Goal: Transaction & Acquisition: Subscribe to service/newsletter

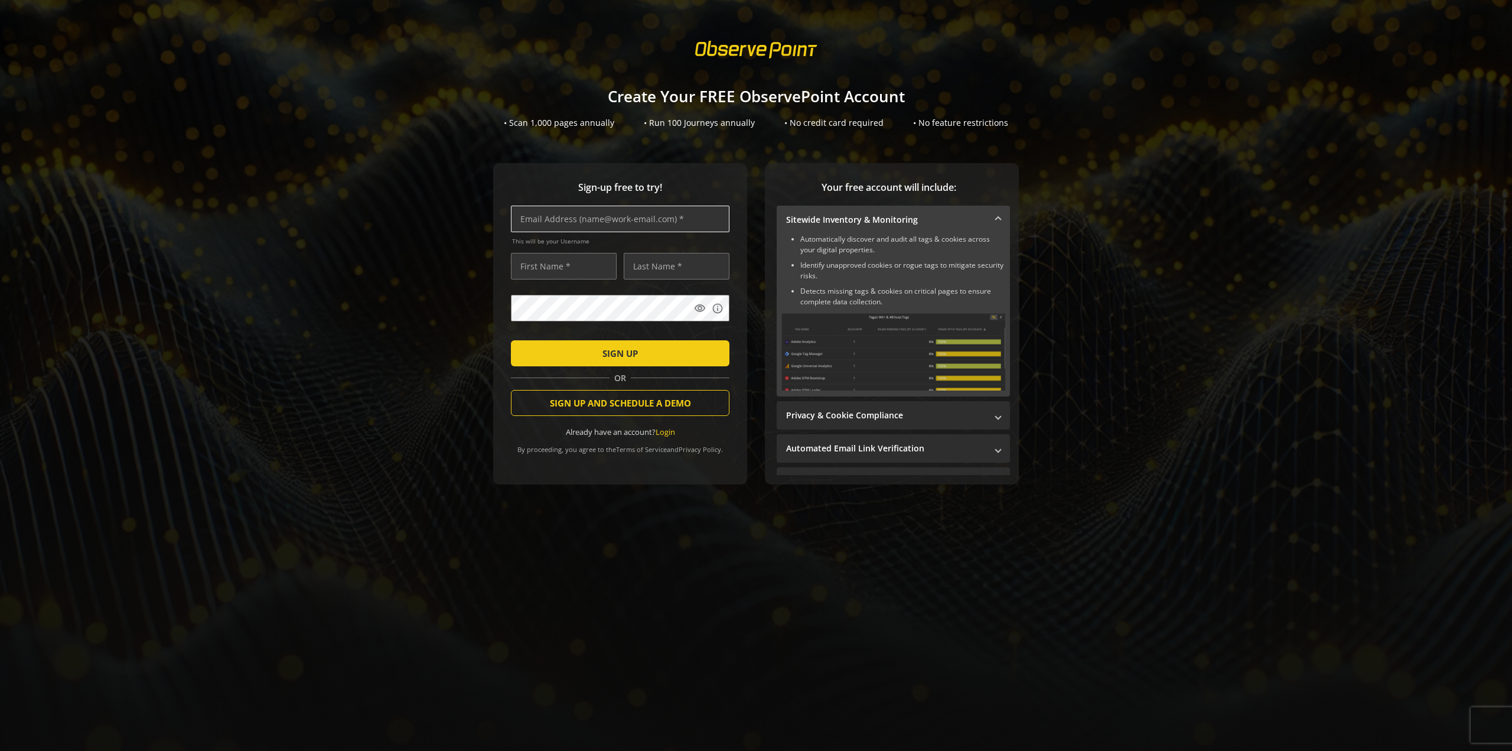
click at [624, 219] on input "text" at bounding box center [620, 219] width 219 height 27
click at [332, 214] on div "Sign-up free to try! This will be your Username visibility info SIGN UP OR SIGN…" at bounding box center [756, 347] width 1484 height 369
click at [532, 224] on input "text" at bounding box center [620, 219] width 219 height 27
type input "[EMAIL_ADDRESS][DOMAIN_NAME]"
type input "[PERSON_NAME]"
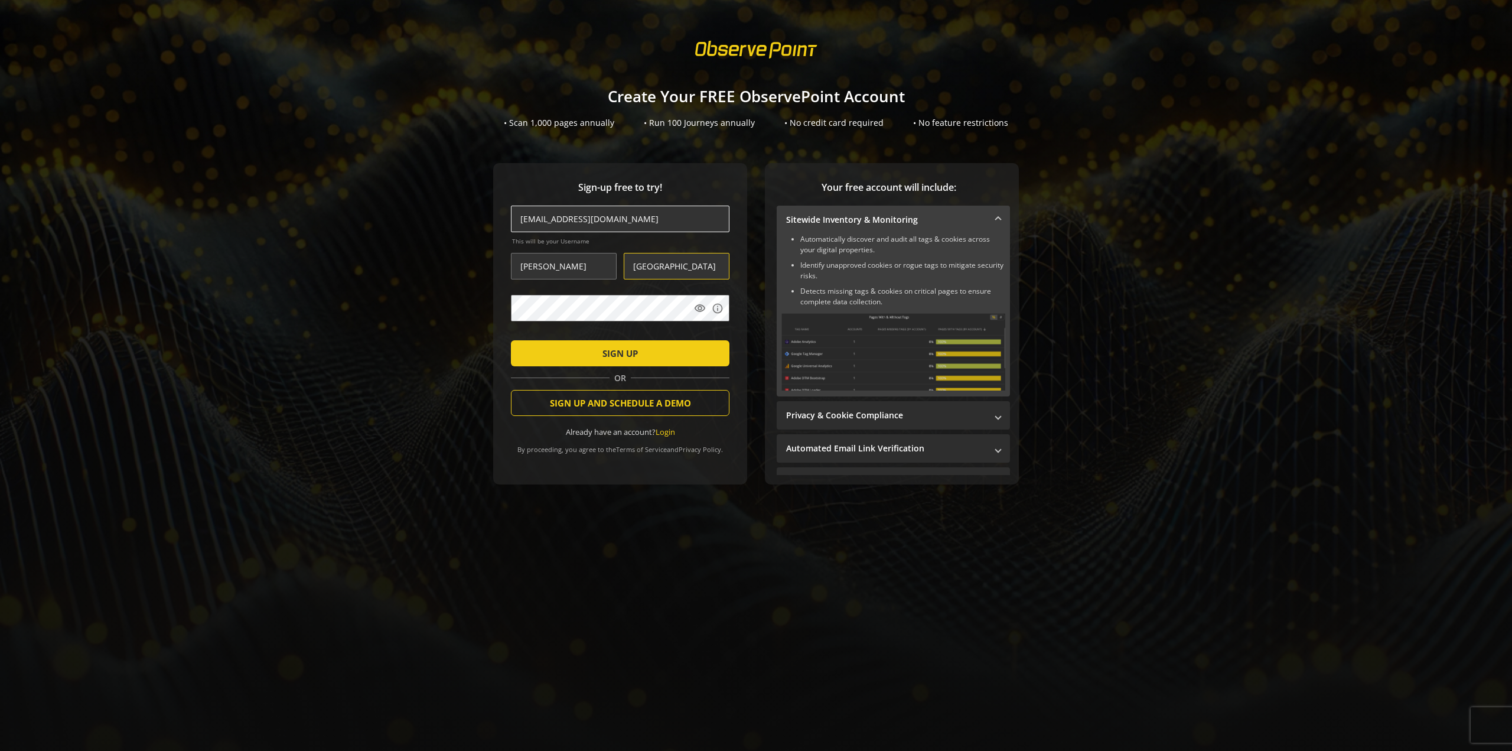
type input "[GEOGRAPHIC_DATA]"
click at [511, 340] on div at bounding box center [511, 340] width 0 height 0
click at [630, 357] on span "SIGN UP" at bounding box center [620, 353] width 35 height 21
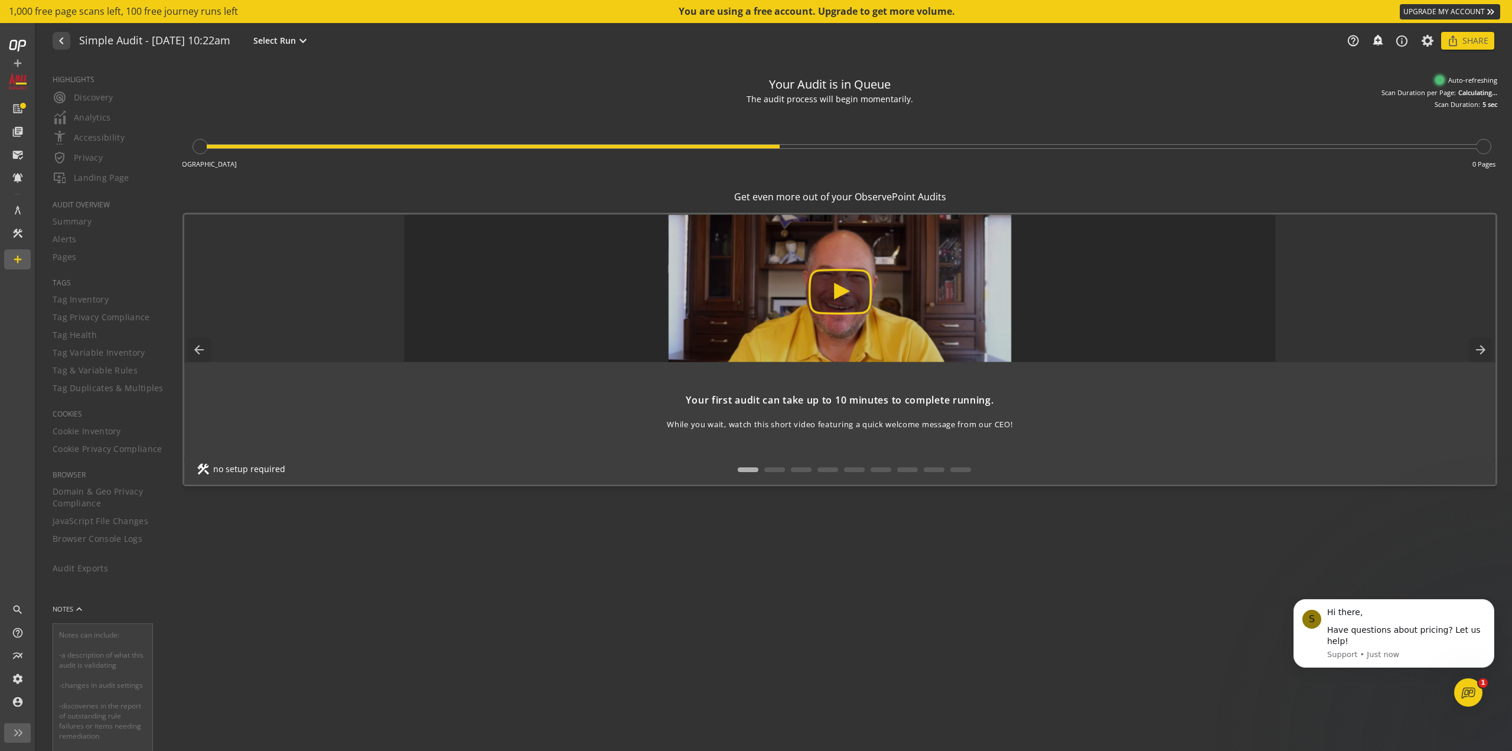
click at [840, 631] on div "Your Audit is in Queue The audit process will begin momentarily. Initiating the…" at bounding box center [840, 406] width 1315 height 672
click at [59, 40] on mat-icon "navigate_before" at bounding box center [60, 41] width 12 height 14
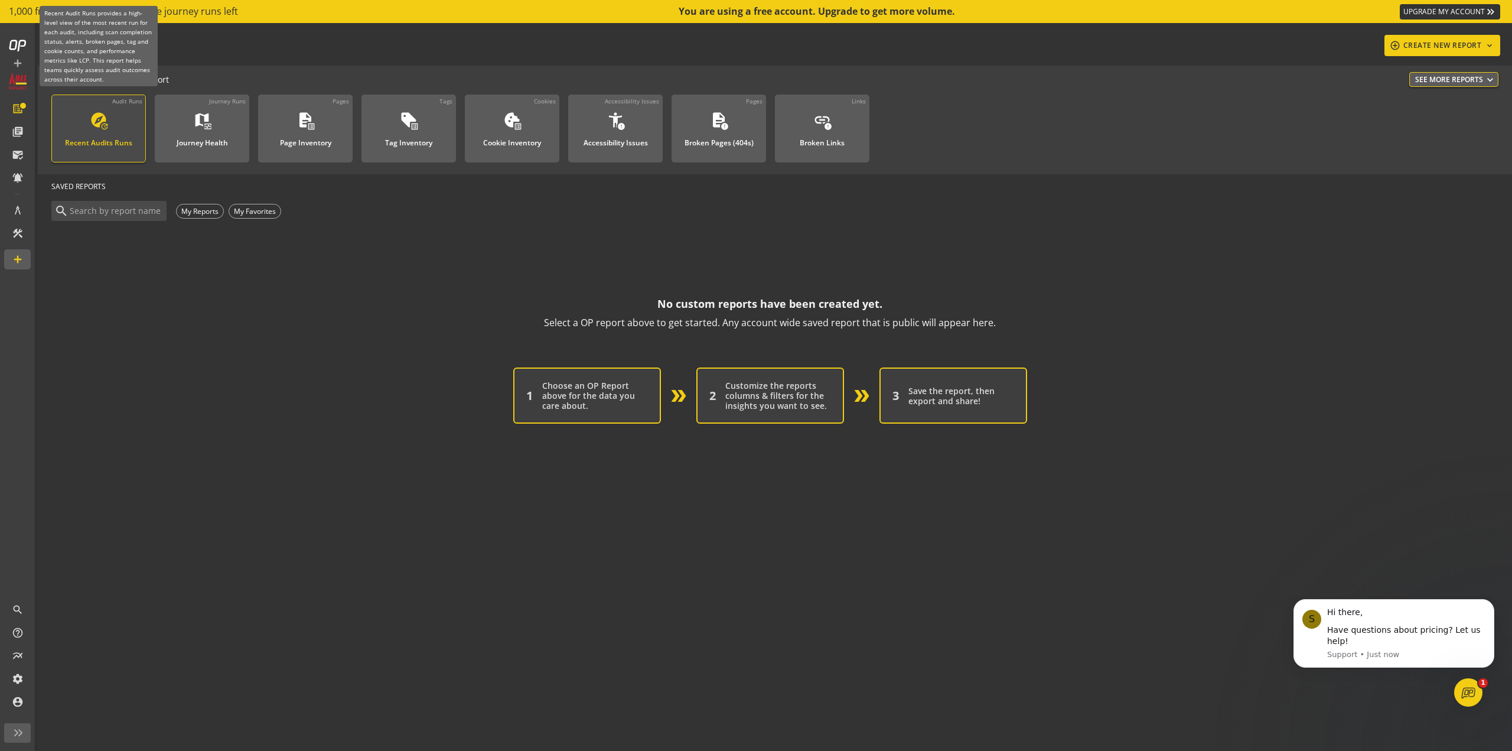
click at [118, 134] on div "Recent Audits Runs" at bounding box center [98, 139] width 67 height 15
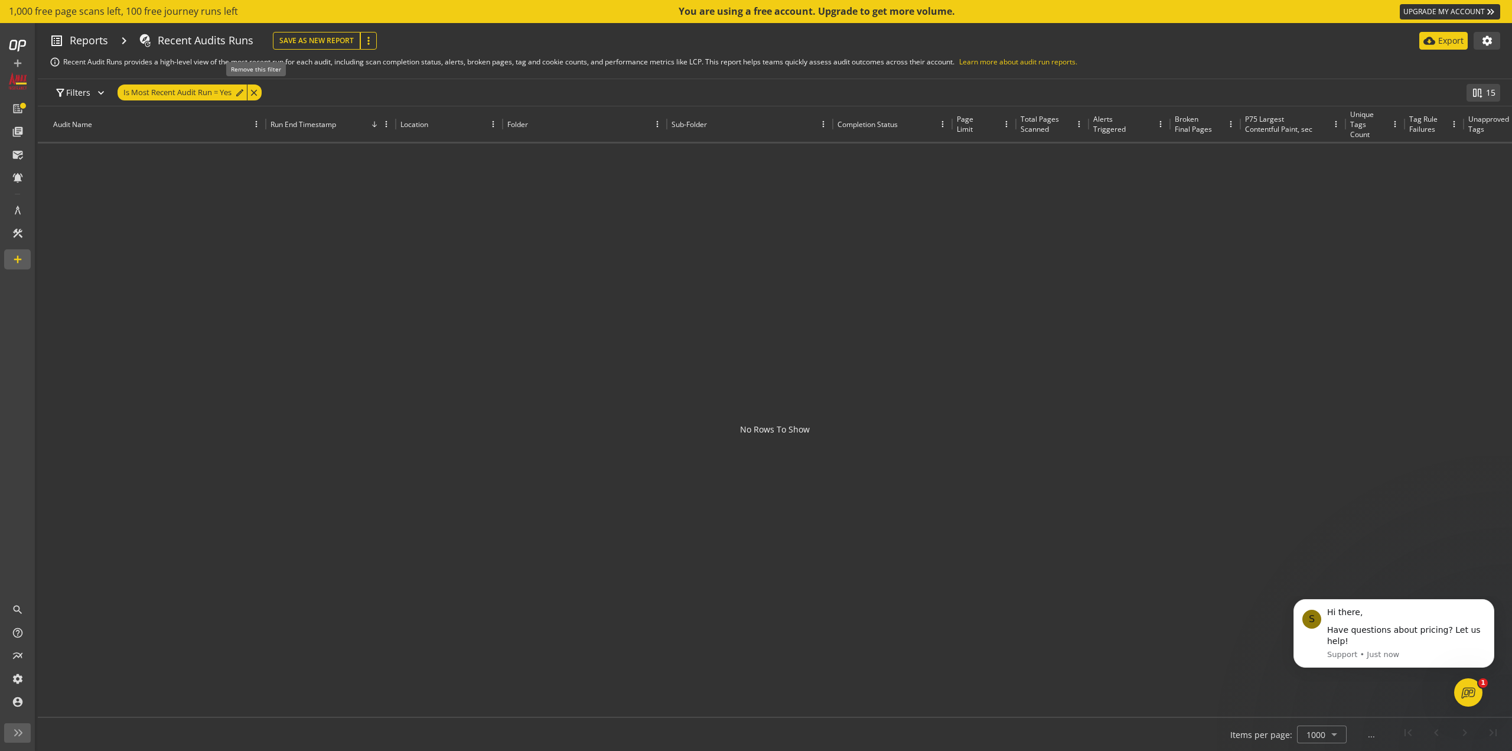
click at [255, 92] on div "close" at bounding box center [254, 92] width 15 height 16
click at [161, 39] on div "Recent Audits Runs" at bounding box center [206, 40] width 96 height 15
click at [91, 41] on span "Reports" at bounding box center [89, 40] width 38 height 15
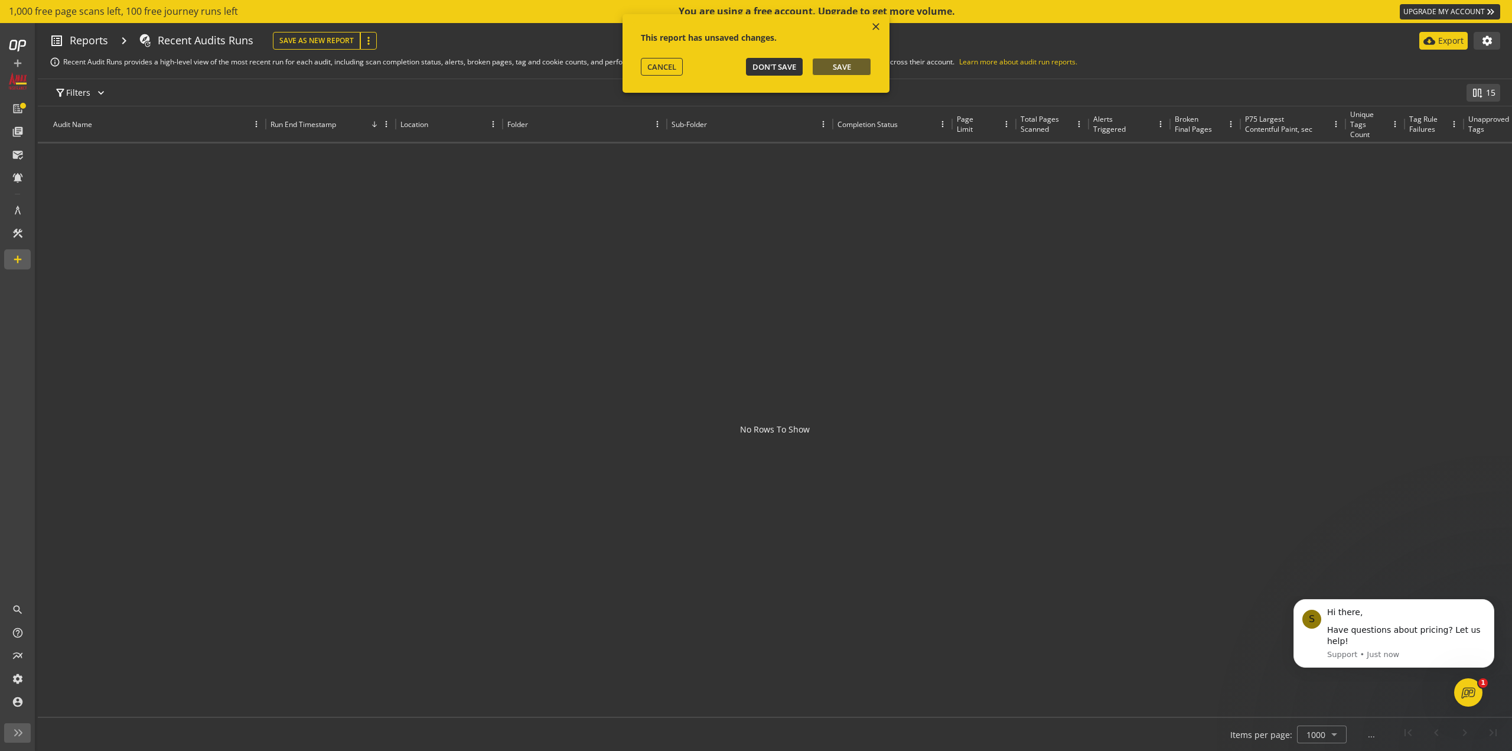
click at [787, 67] on span "Don't Save" at bounding box center [775, 66] width 44 height 11
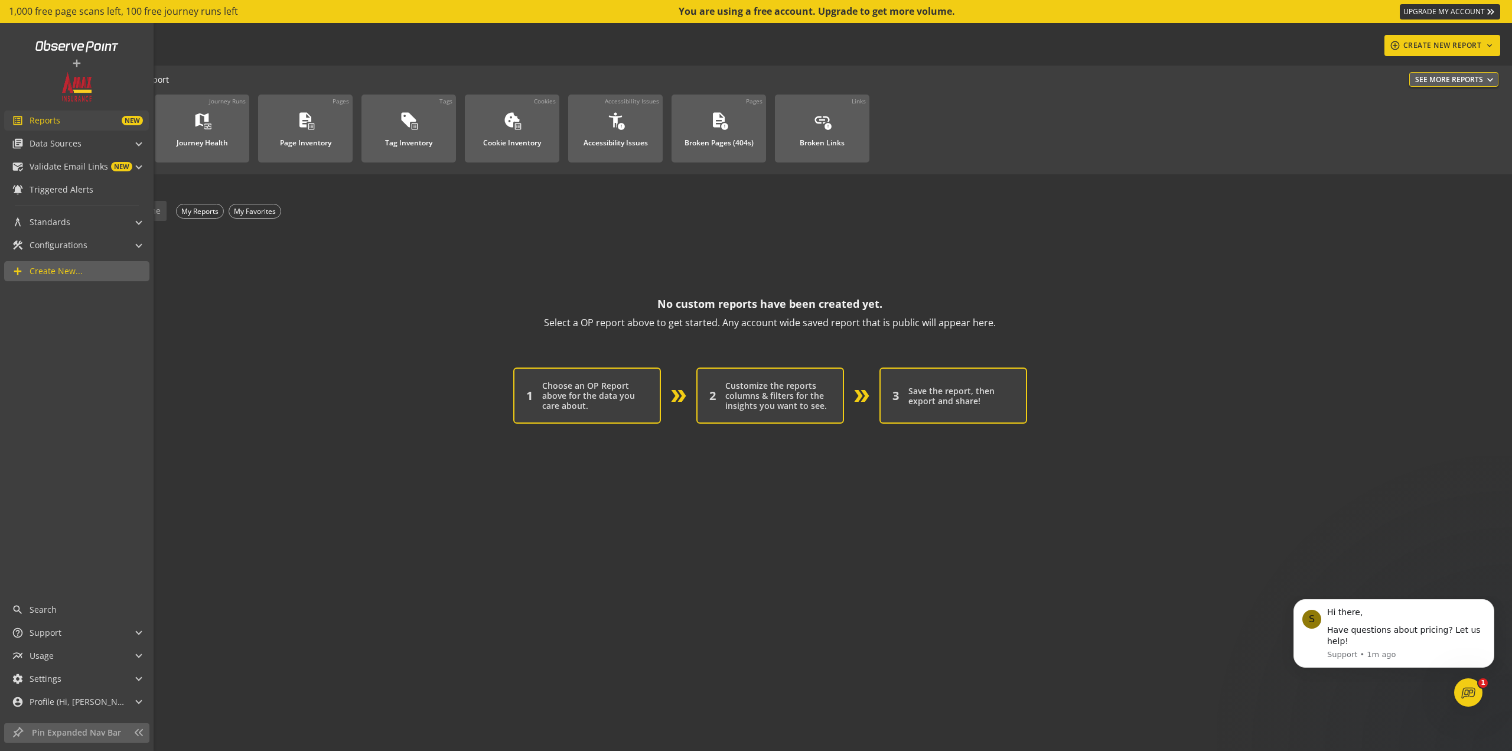
click at [69, 128] on link "list_alt Reports NEW" at bounding box center [76, 120] width 145 height 20
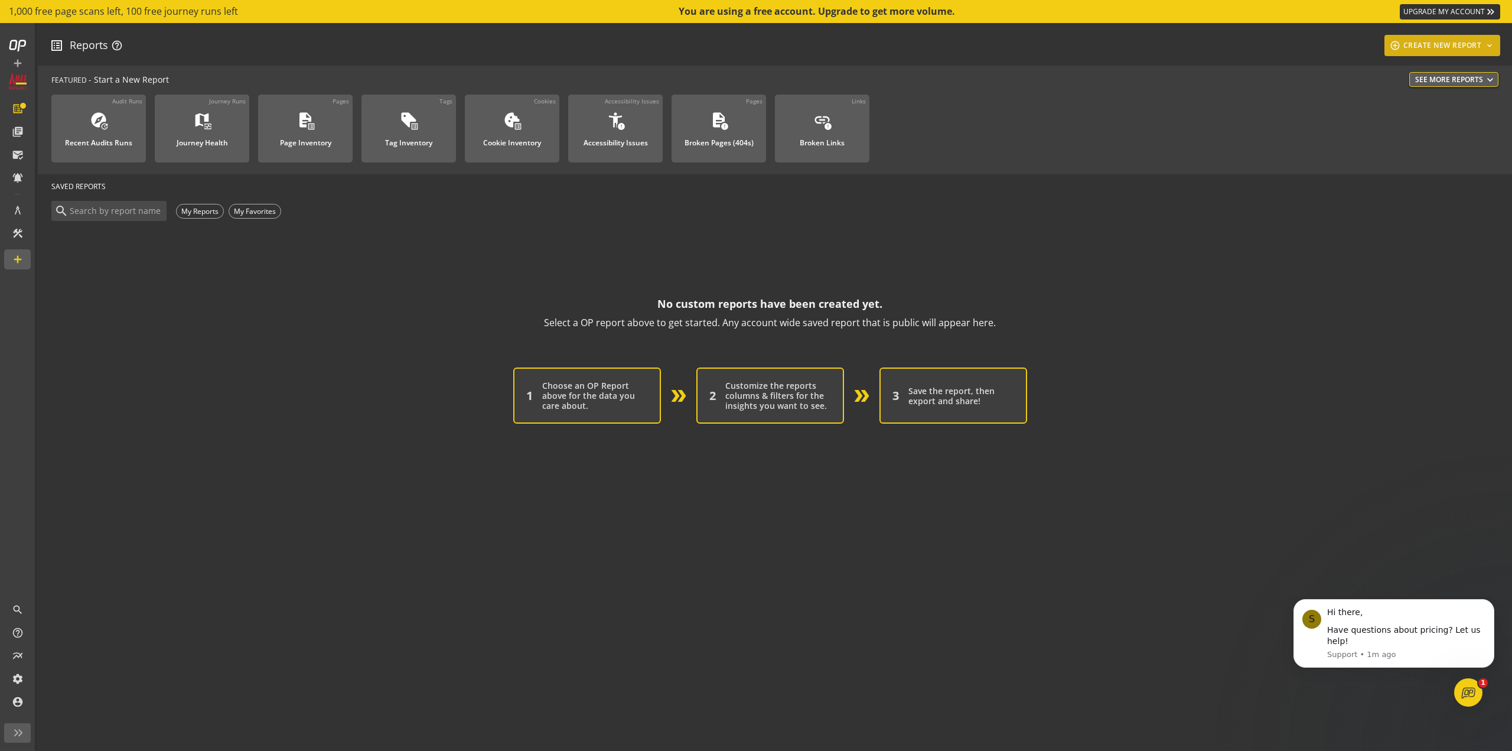
click at [1450, 43] on div "add_circle_outline CREATE NEW REPORT keyboard_arrow_down" at bounding box center [1442, 45] width 107 height 21
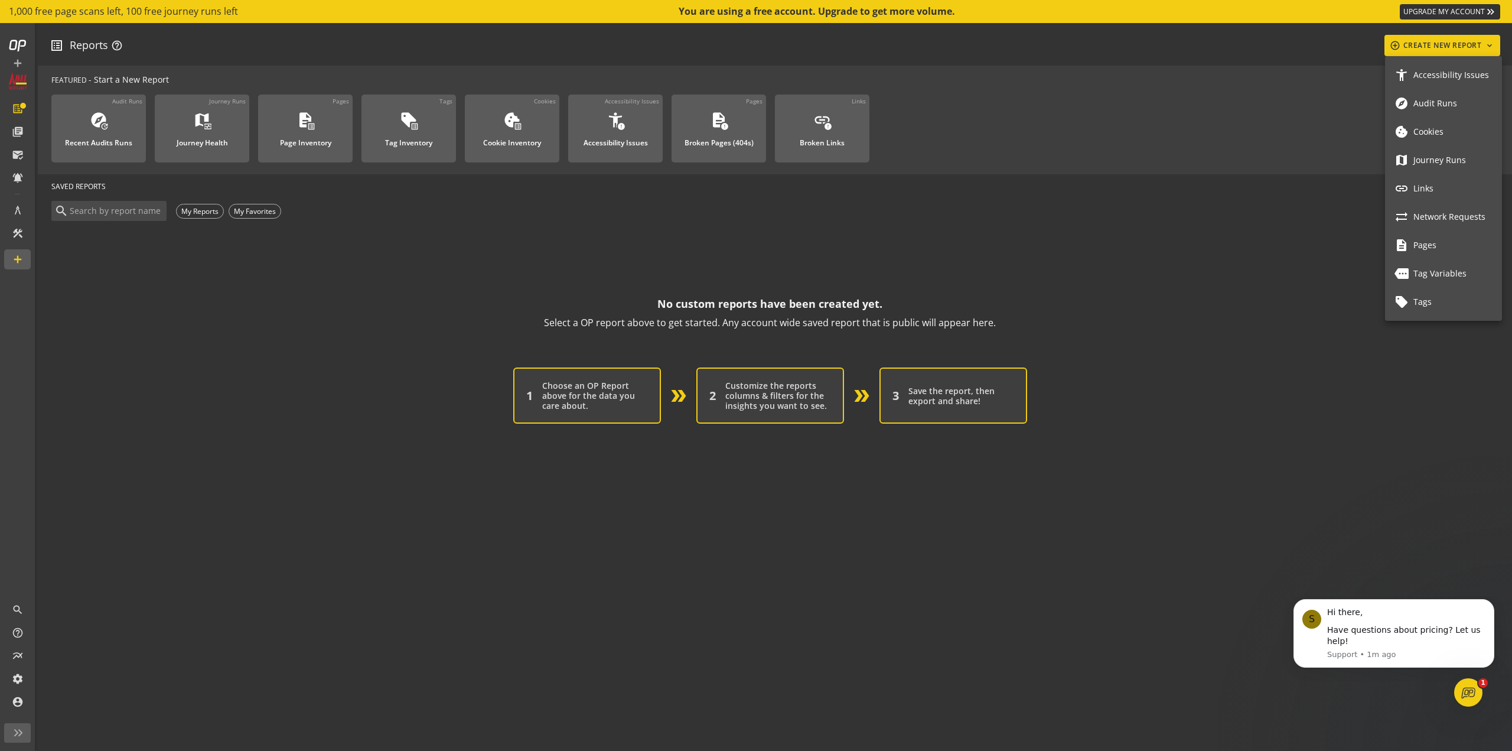
click at [1456, 110] on link "explore Audit Runs" at bounding box center [1443, 103] width 117 height 28
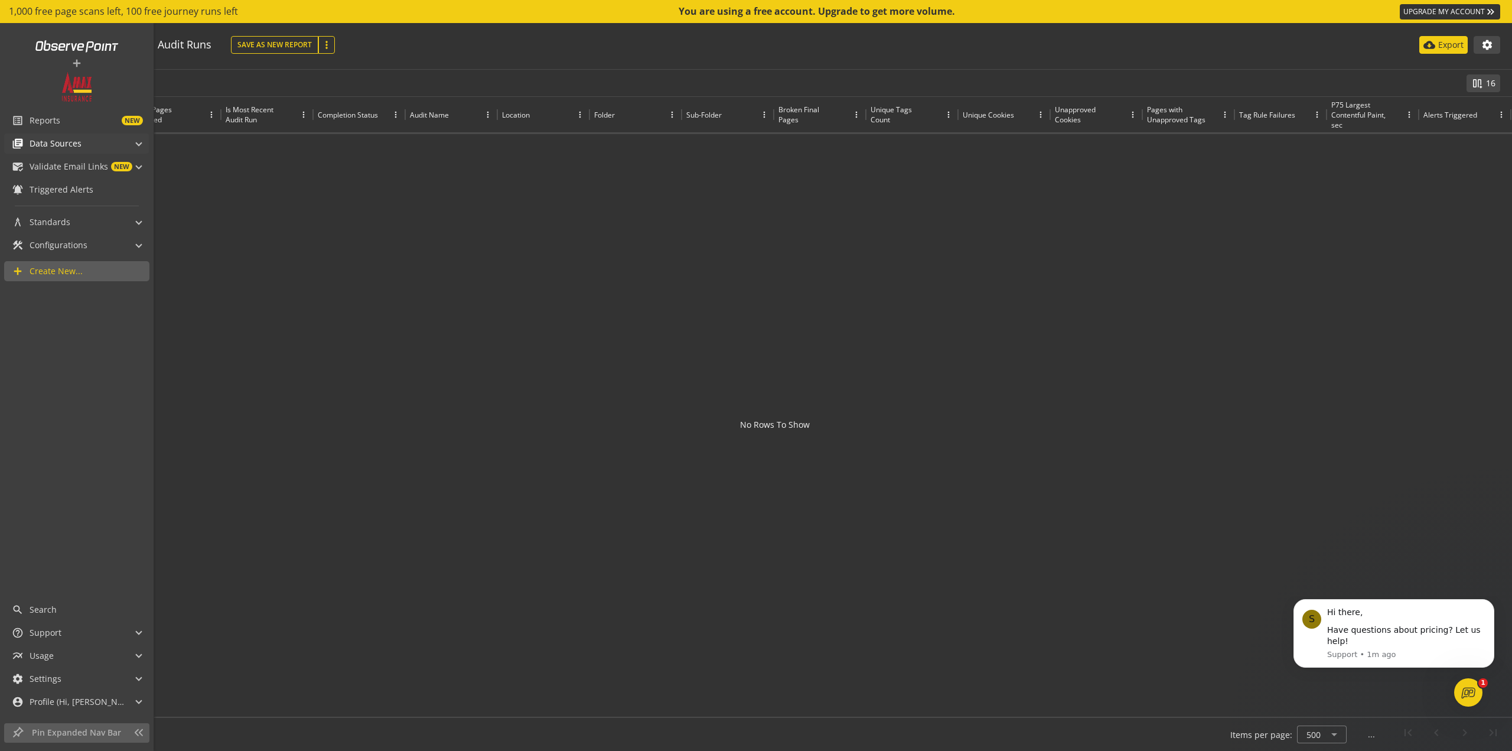
click at [68, 148] on span "Data Sources" at bounding box center [56, 144] width 52 height 12
click at [74, 161] on span "Audits & Journeys" at bounding box center [65, 162] width 70 height 11
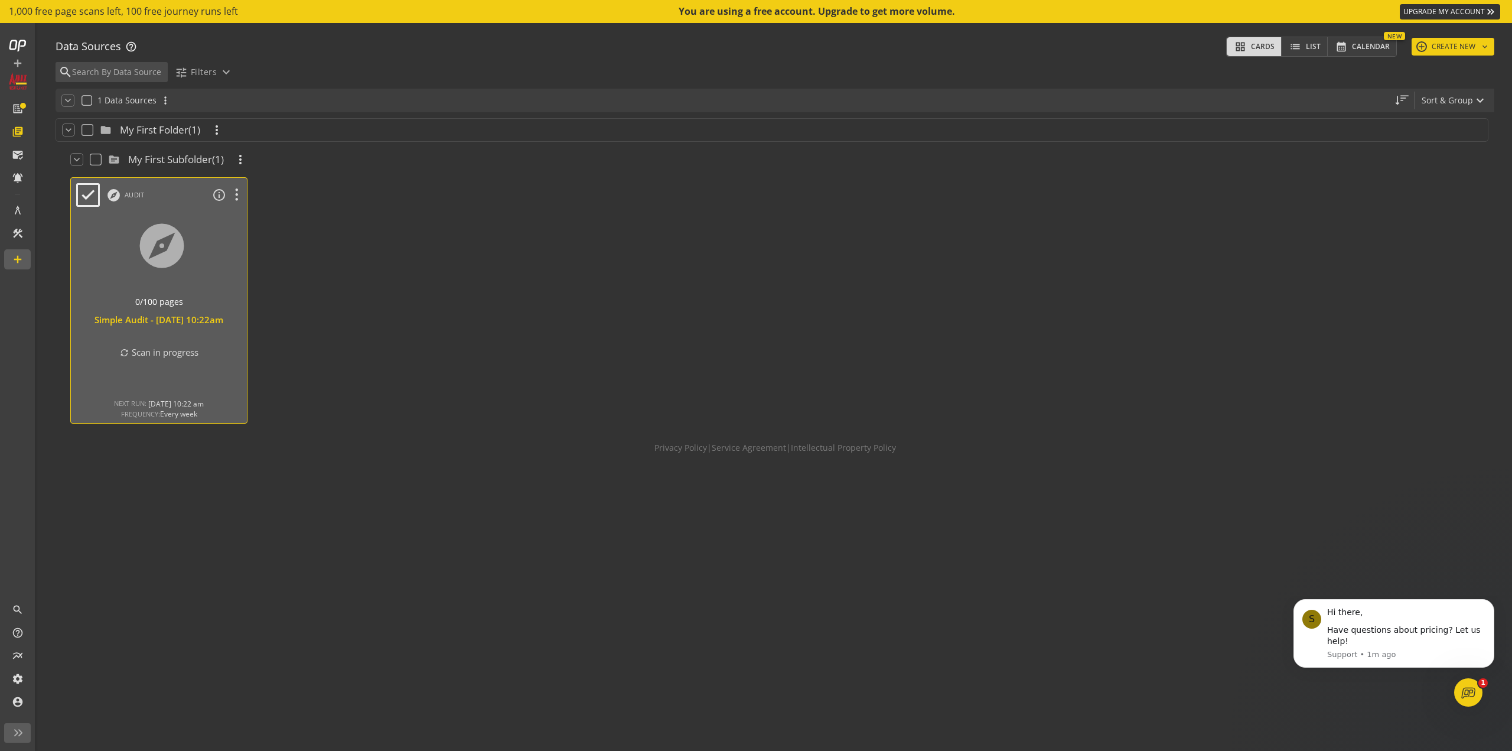
click at [175, 326] on div "Simple Audit - [DATE] 10:22am" at bounding box center [159, 320] width 164 height 12
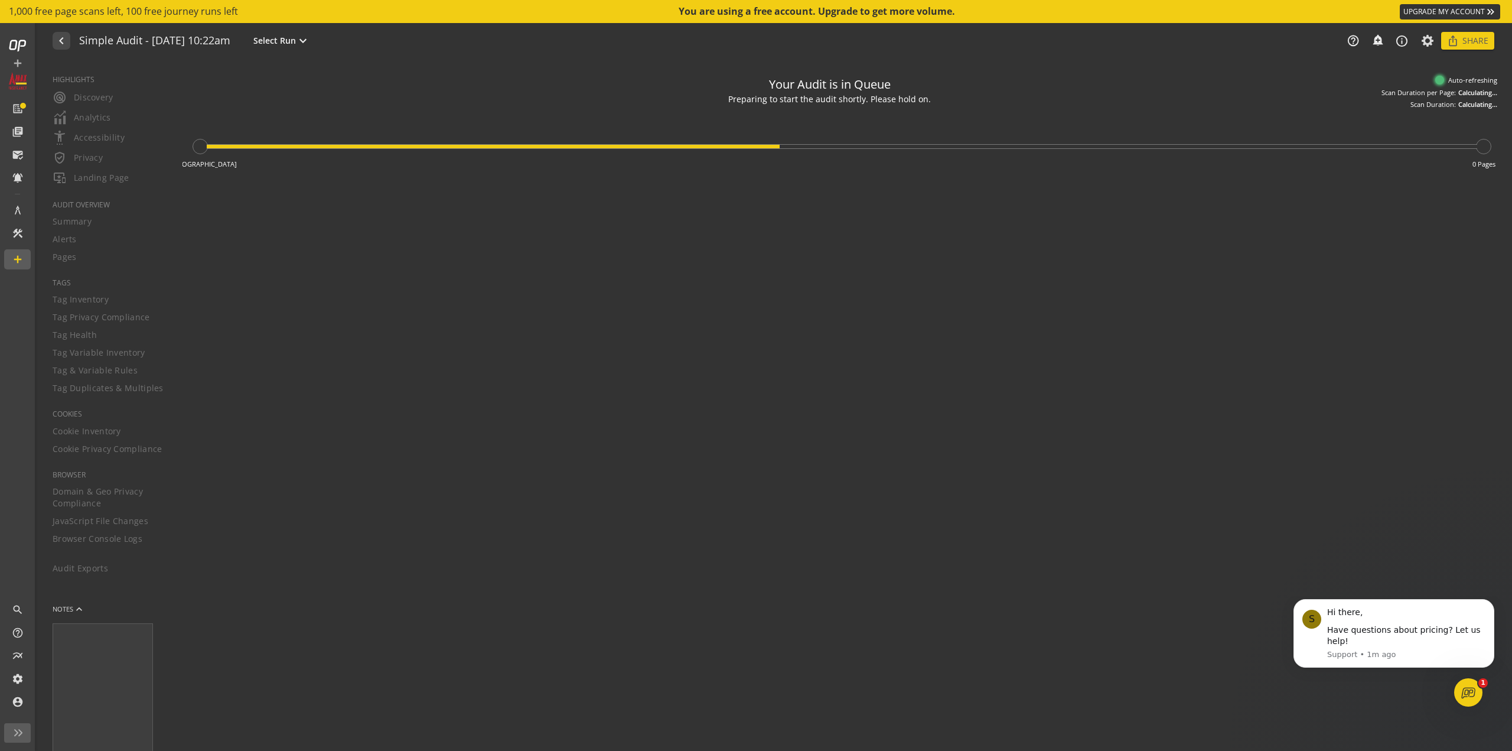
type textarea "Notes can include: -a description of what this audit is validating -changes in …"
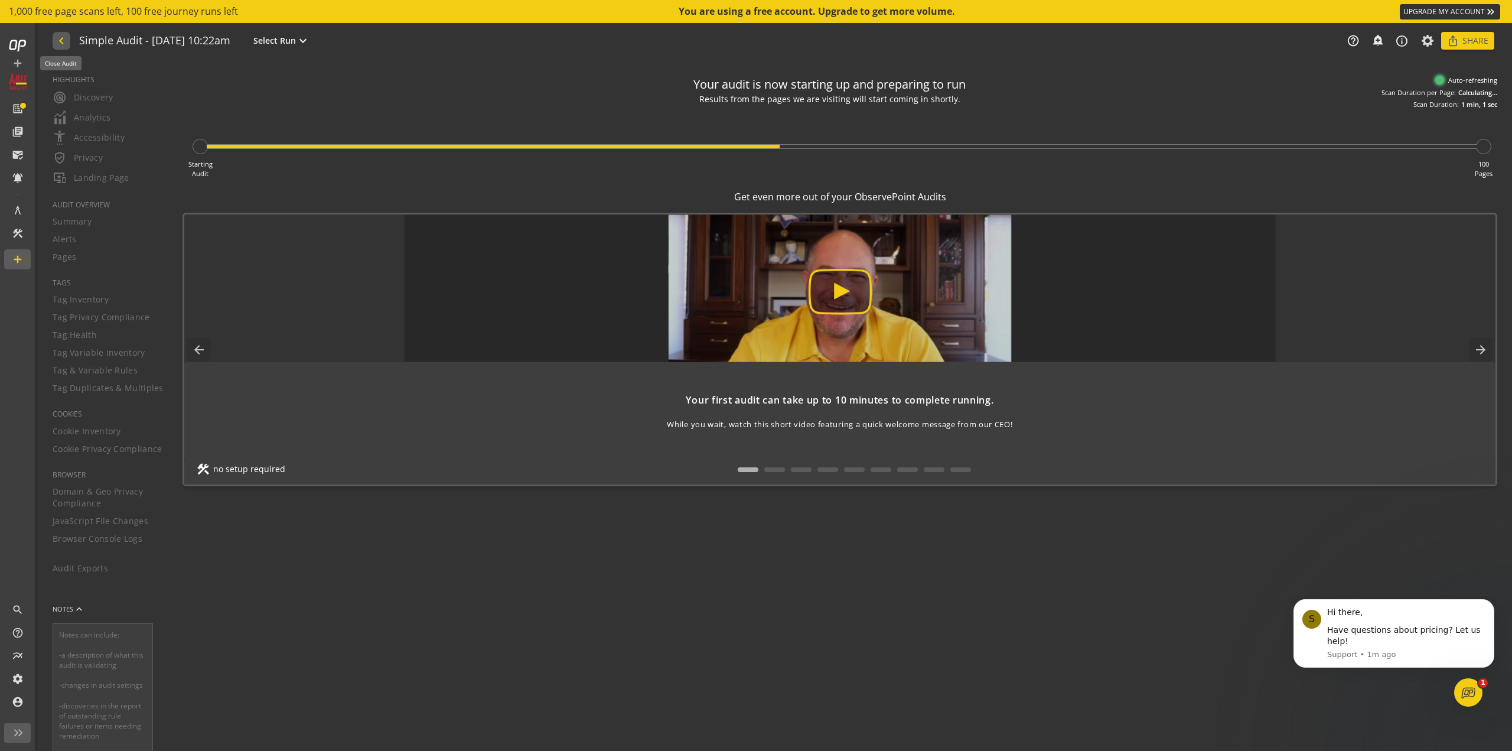
click at [60, 43] on mat-icon "navigate_before" at bounding box center [60, 41] width 12 height 14
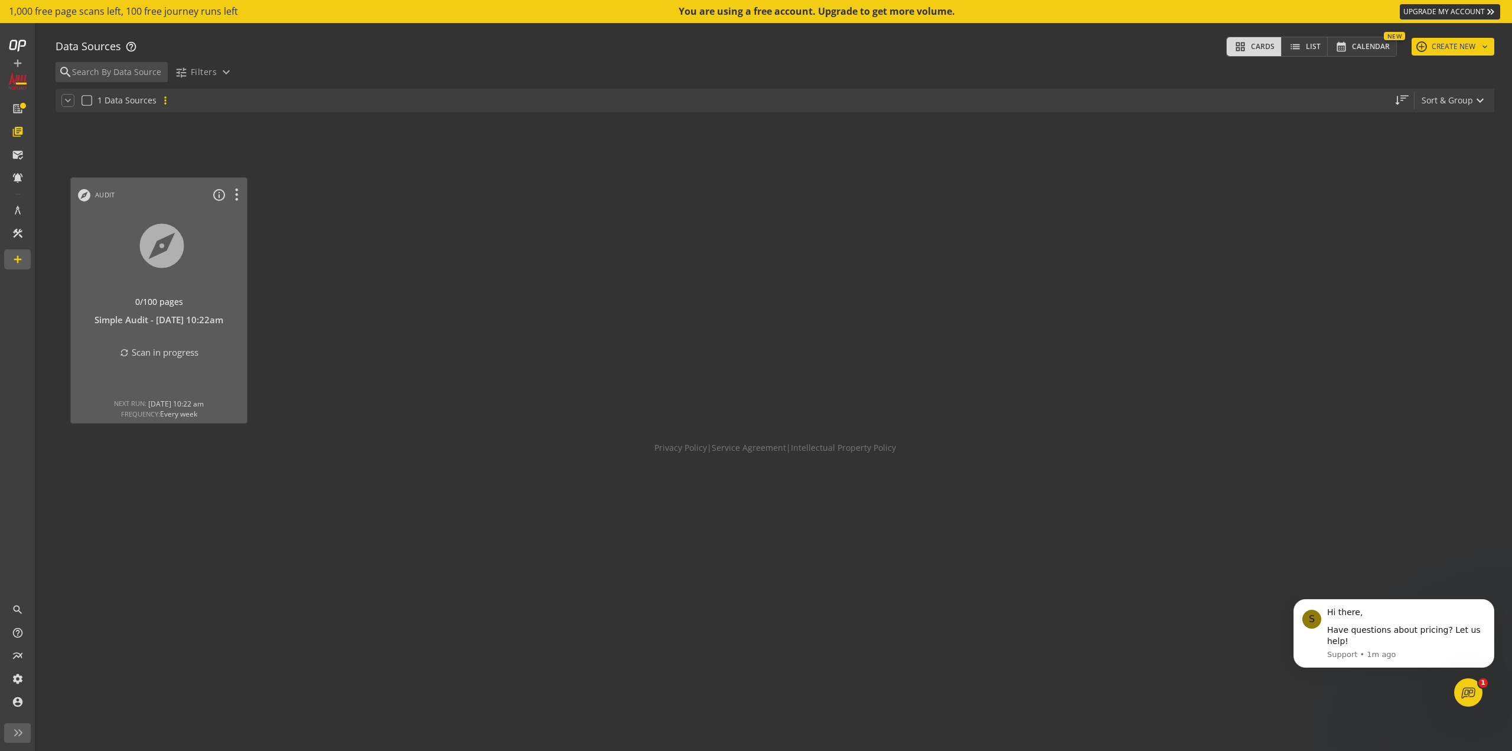
click at [163, 101] on mat-icon "more_vert" at bounding box center [166, 101] width 12 height 12
click at [463, 258] on div at bounding box center [756, 375] width 1512 height 751
click at [240, 203] on op-menu at bounding box center [236, 195] width 21 height 22
click at [237, 198] on icon at bounding box center [236, 194] width 21 height 15
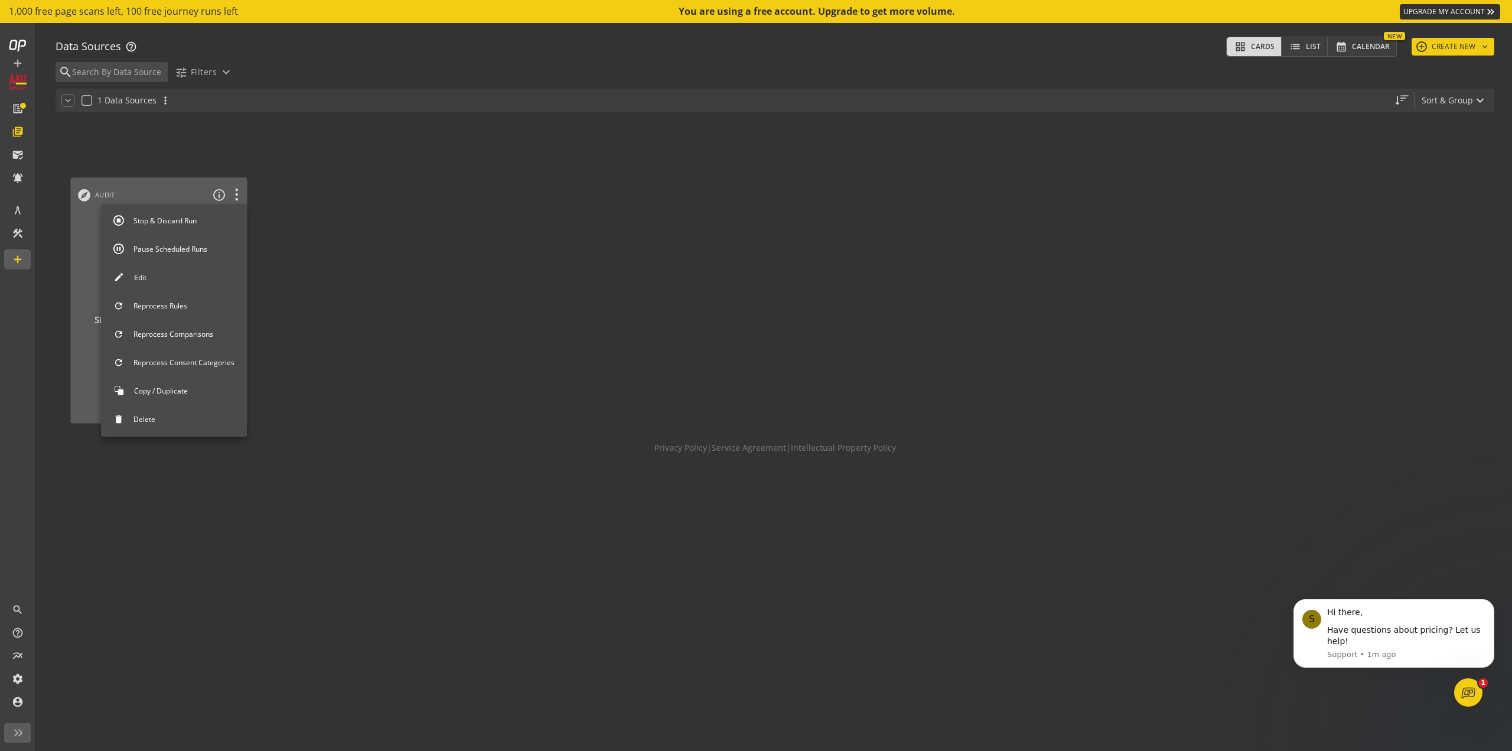
click at [155, 422] on button "Delete" at bounding box center [174, 419] width 146 height 25
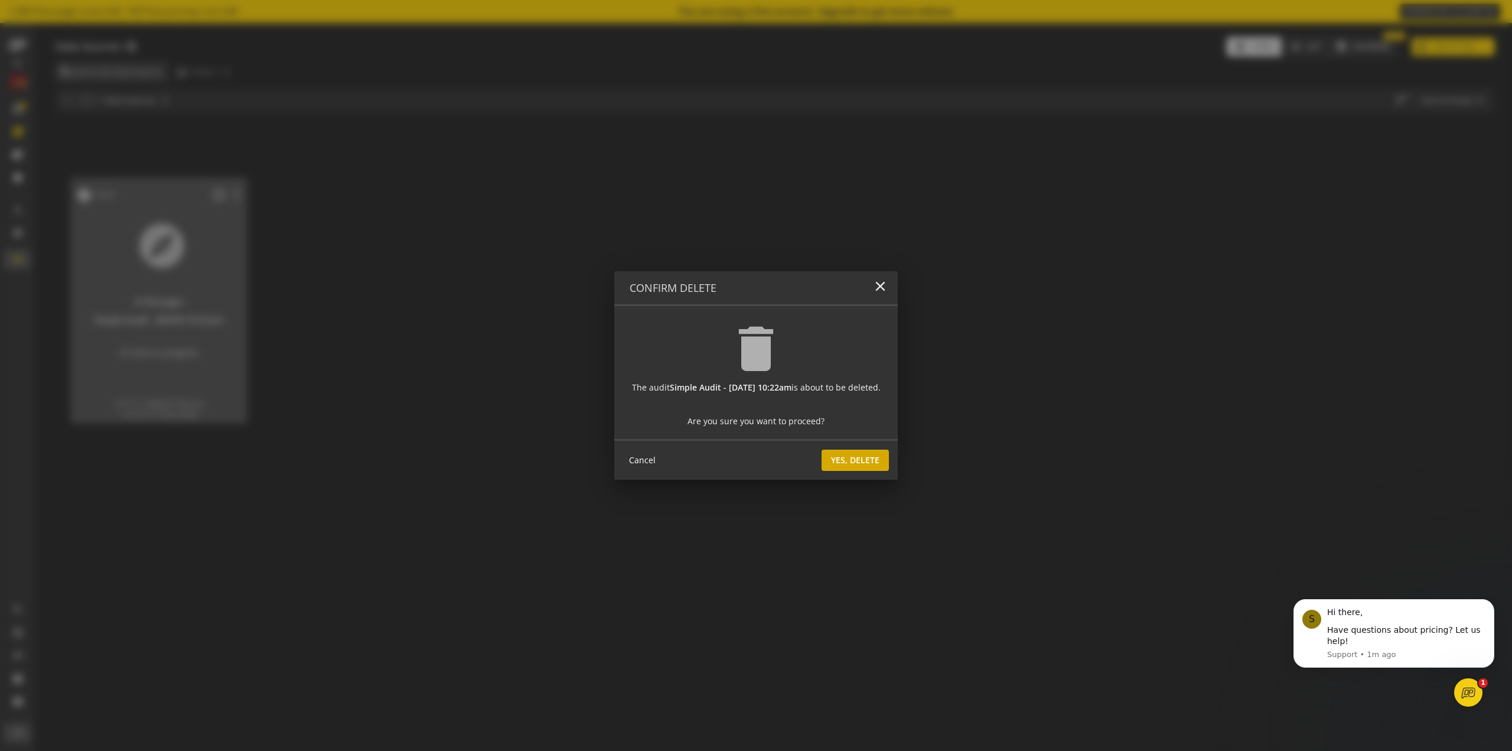
click at [875, 459] on span "Yes, Delete" at bounding box center [855, 460] width 48 height 21
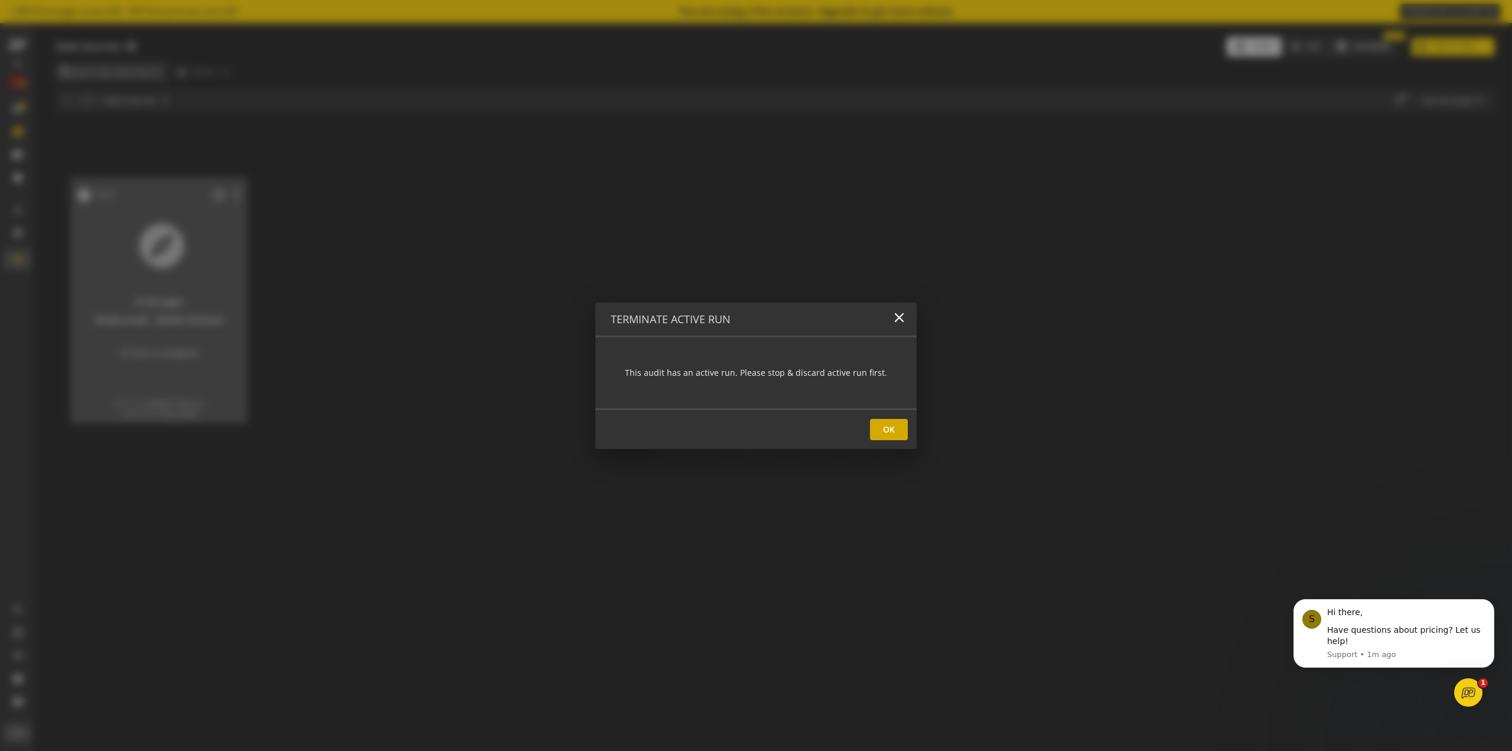
click at [892, 438] on span at bounding box center [889, 429] width 38 height 28
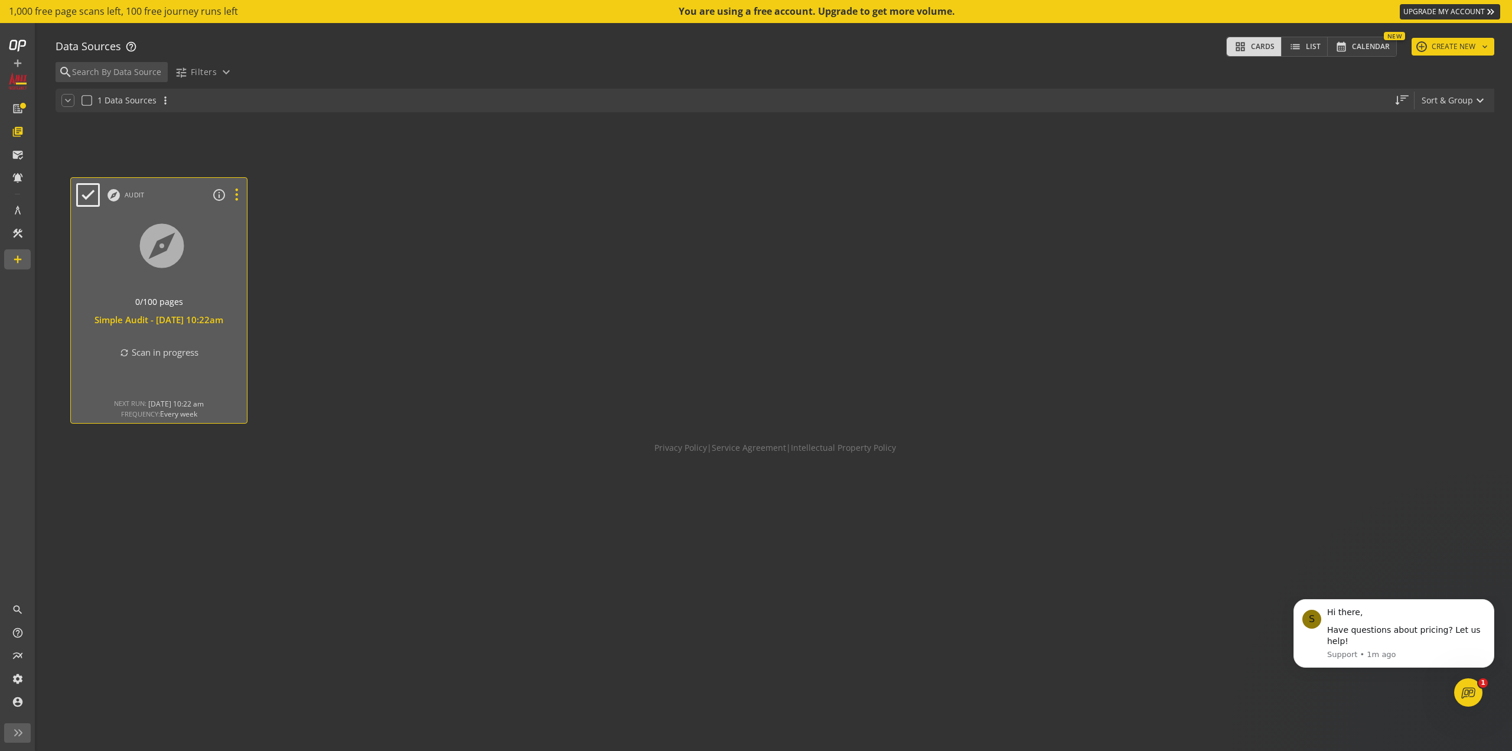
click at [240, 198] on icon at bounding box center [236, 194] width 21 height 15
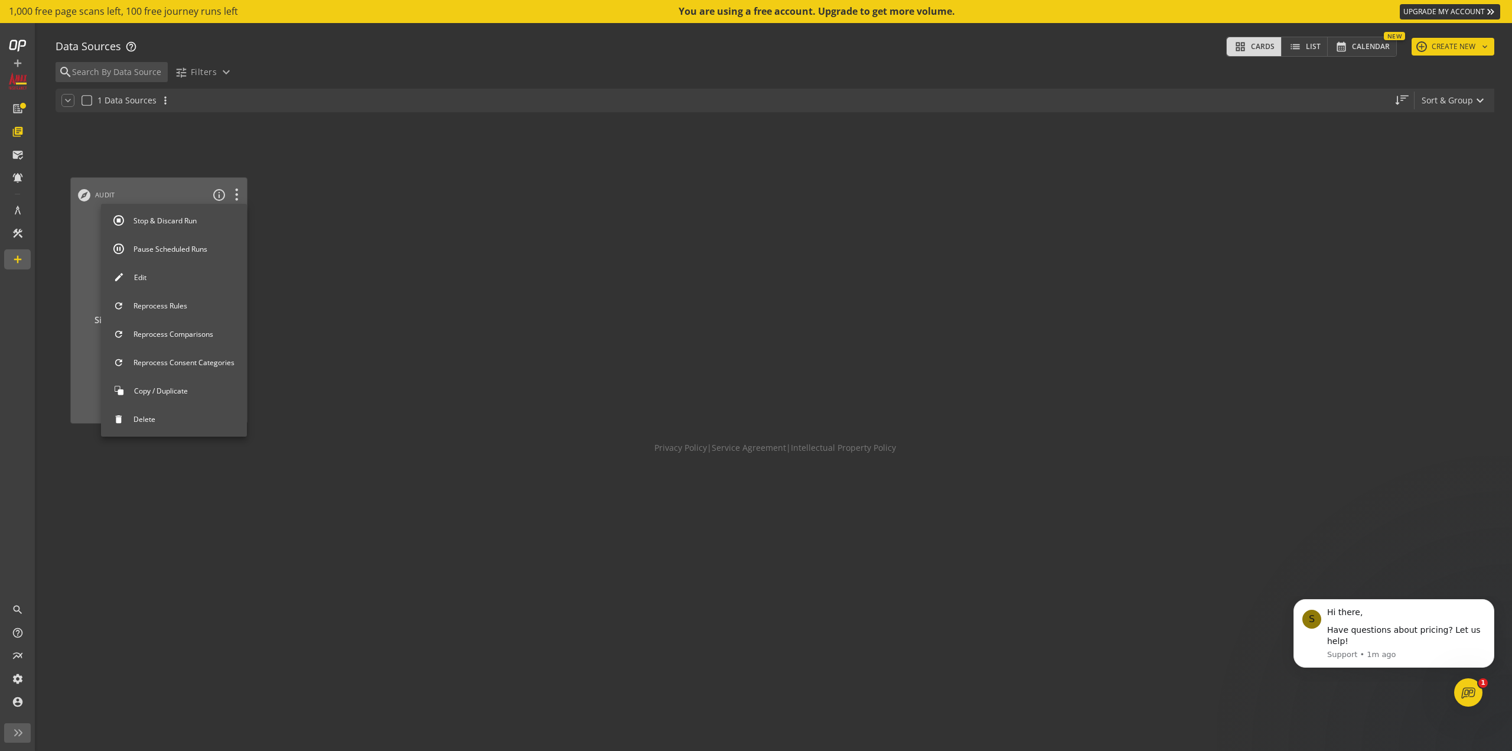
click at [199, 224] on button "Stop & Discard Run" at bounding box center [174, 221] width 146 height 25
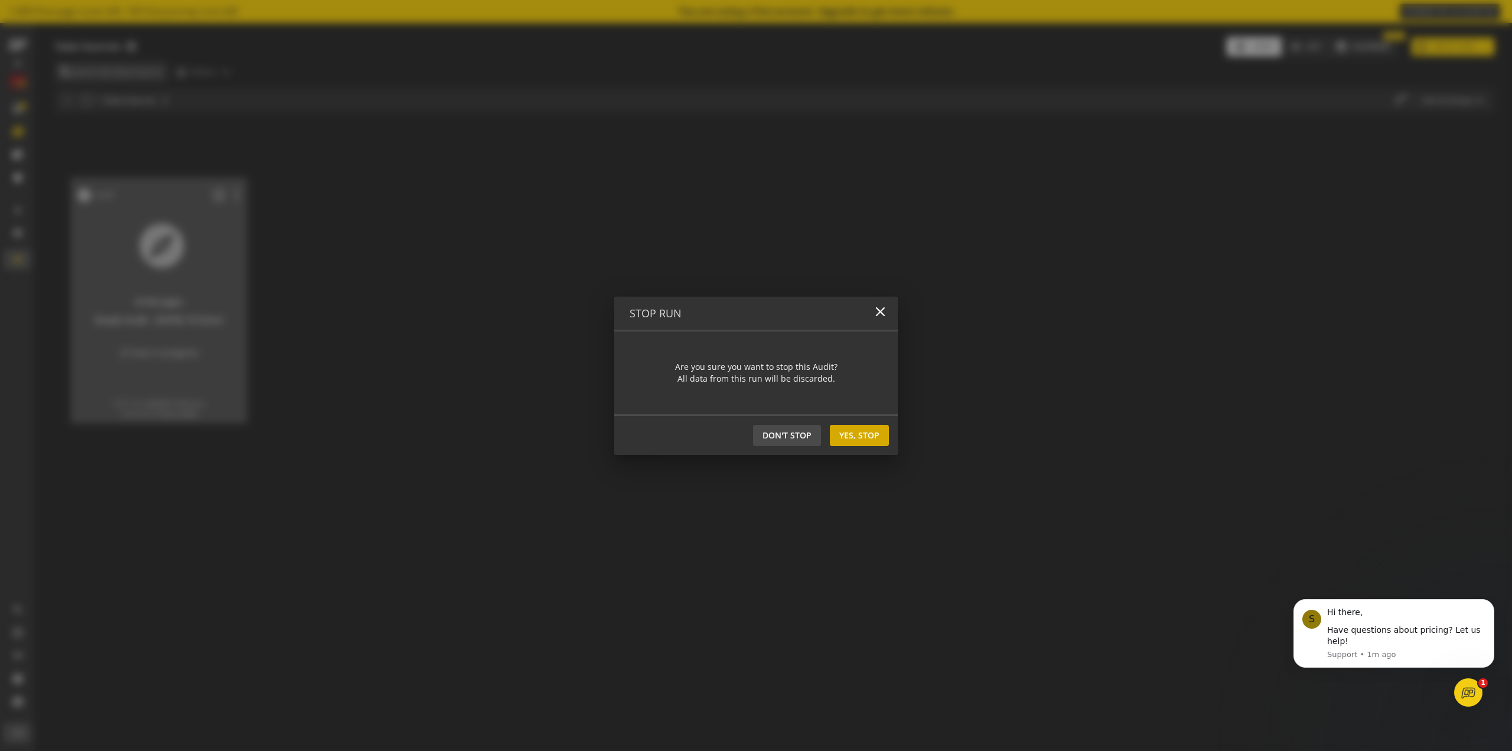
click at [842, 432] on span "Yes, Stop" at bounding box center [859, 435] width 40 height 21
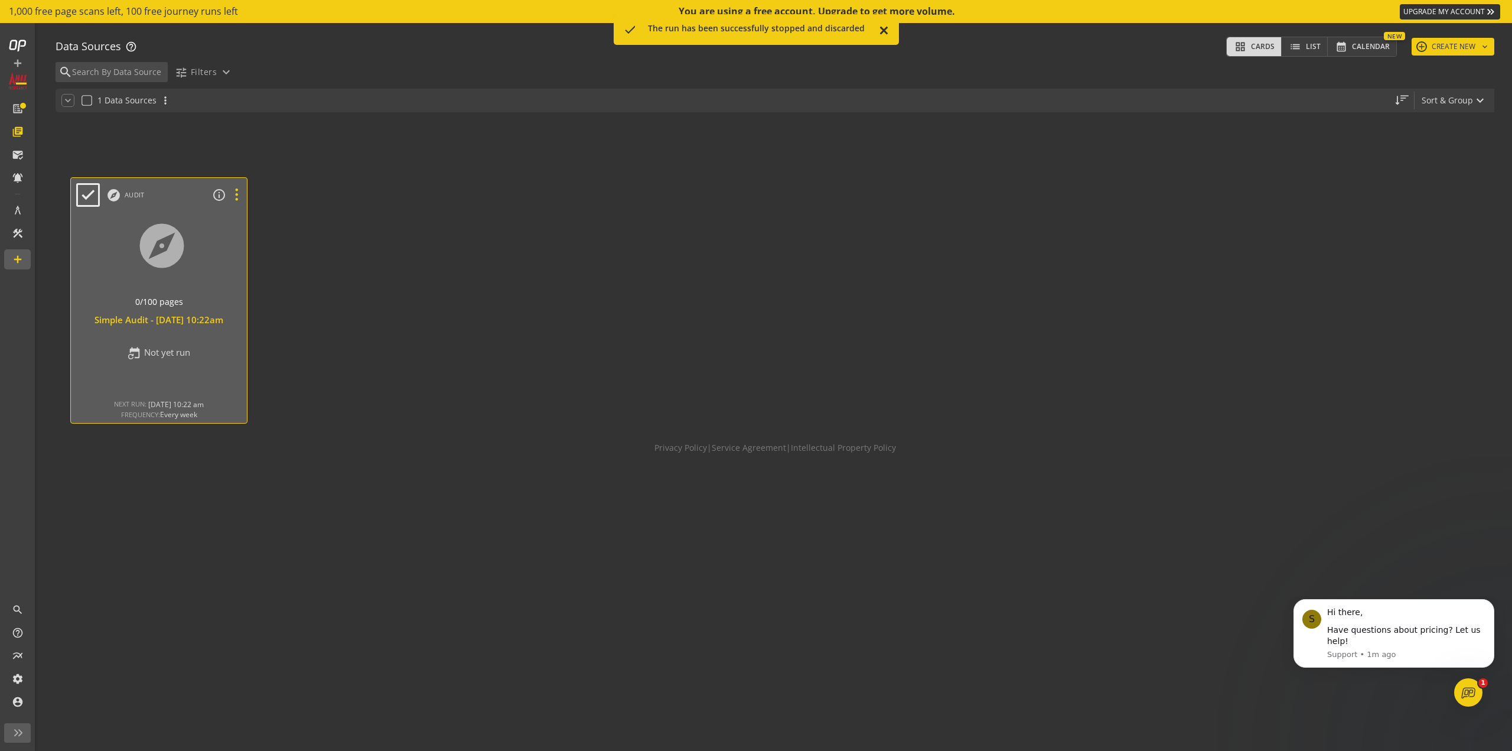
click at [228, 198] on icon at bounding box center [236, 194] width 21 height 15
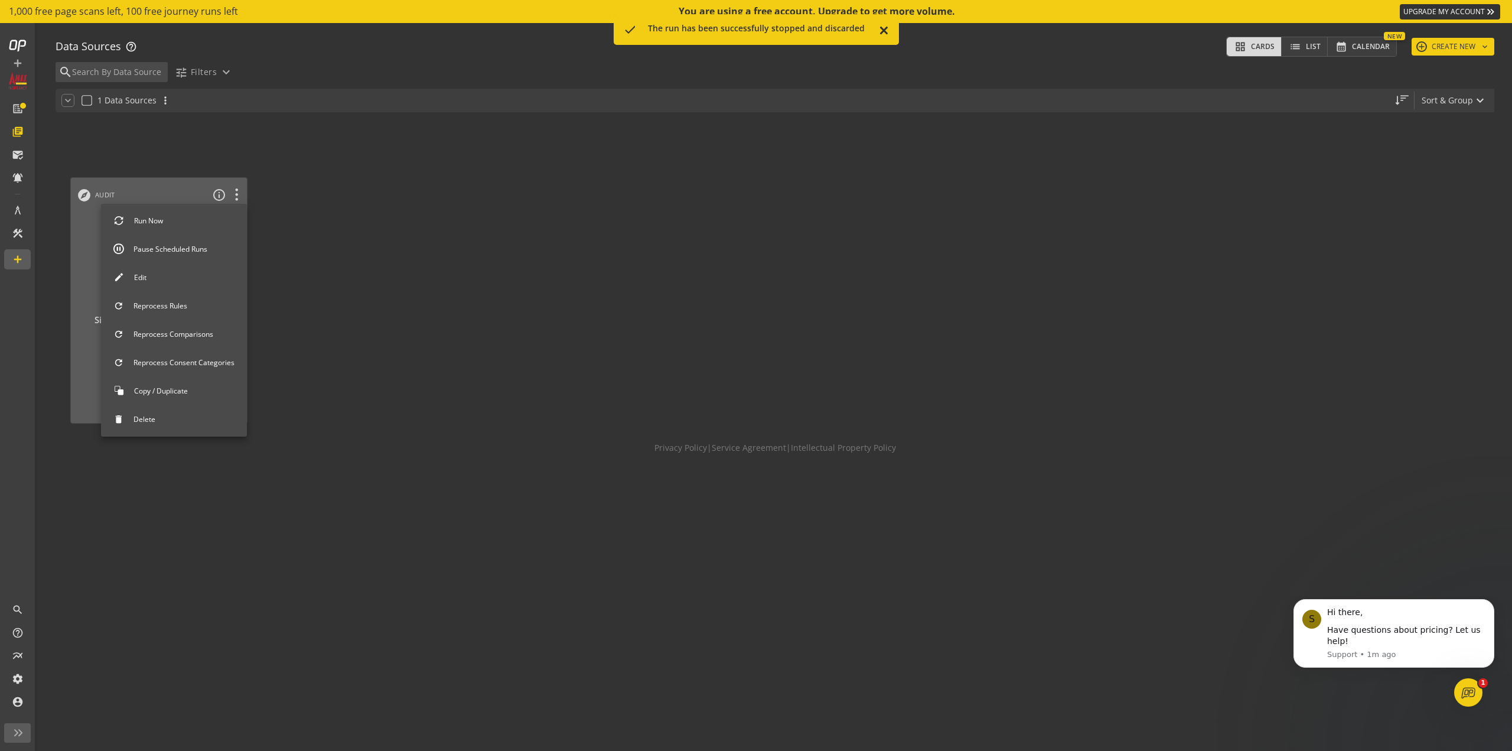
click at [195, 428] on button "Delete" at bounding box center [174, 419] width 146 height 25
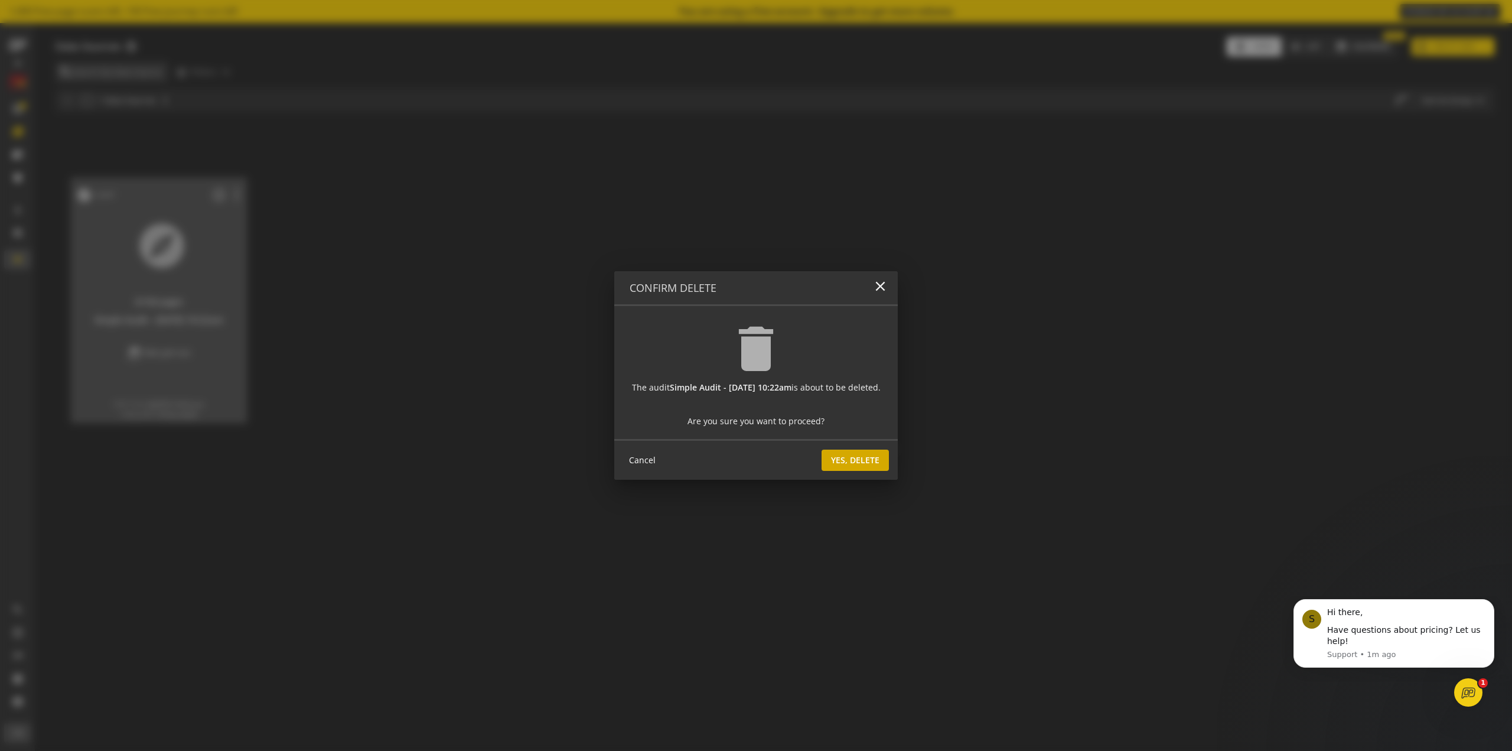
click at [879, 460] on span "Yes, Delete" at bounding box center [855, 460] width 48 height 21
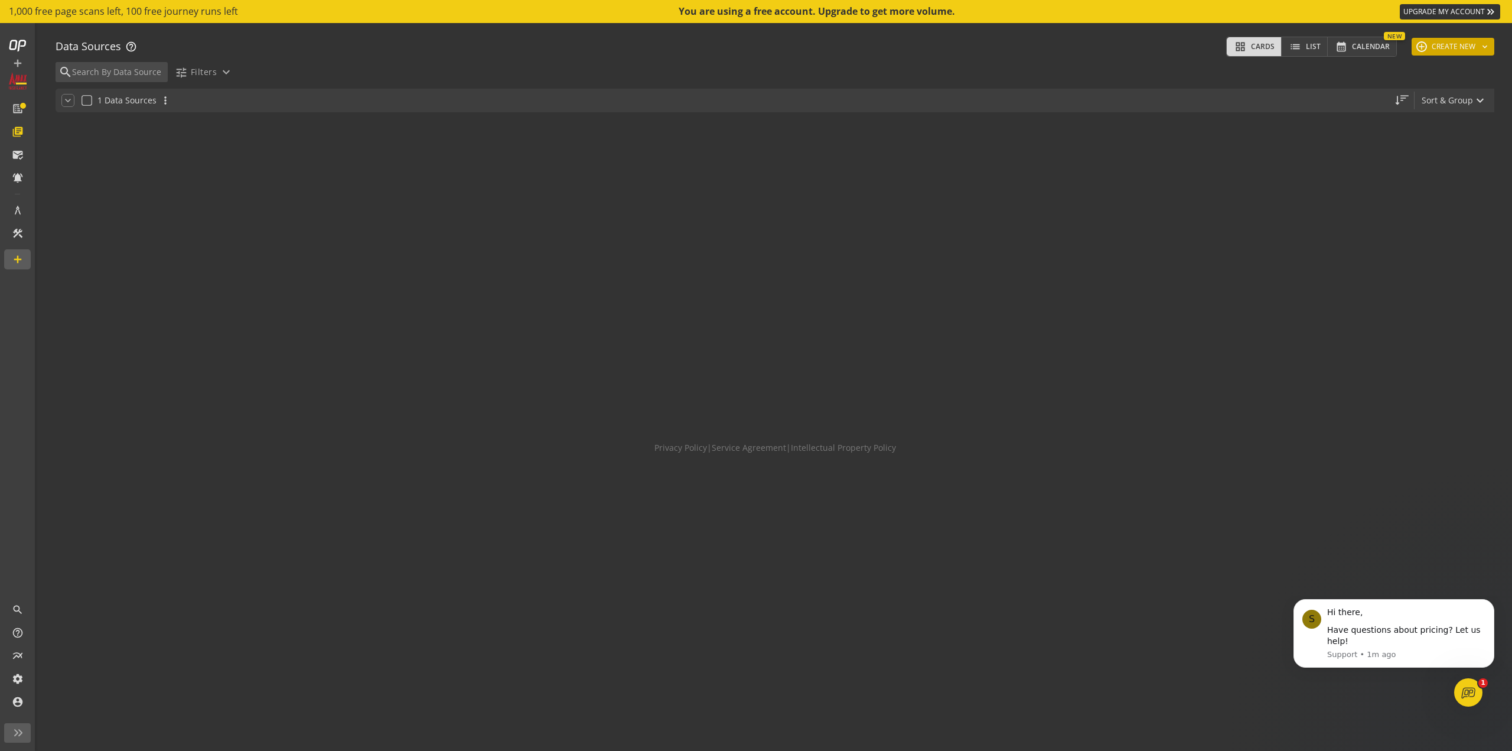
click at [1459, 50] on button "add CREATE NEW keyboard_arrow_down" at bounding box center [1453, 47] width 83 height 18
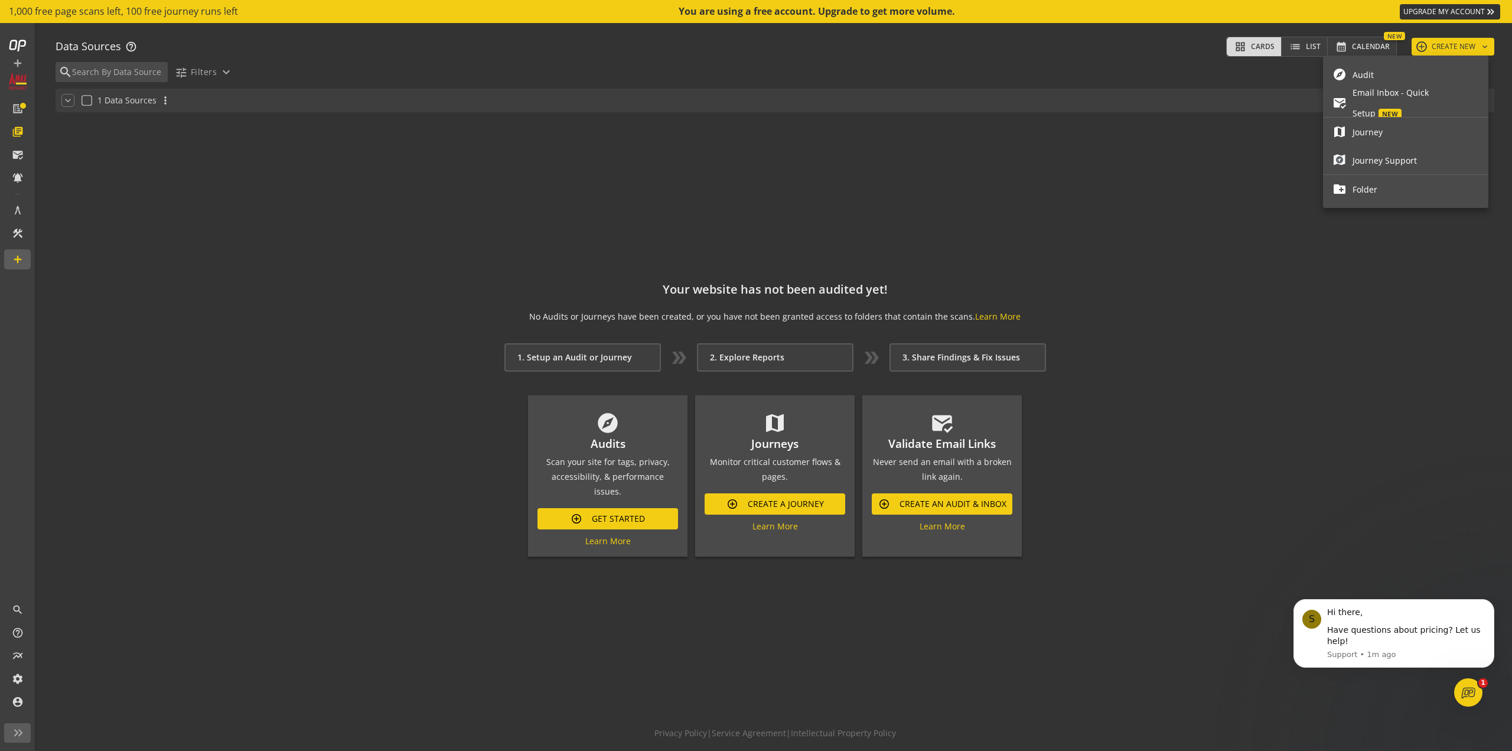
click at [1301, 410] on div at bounding box center [756, 375] width 1512 height 751
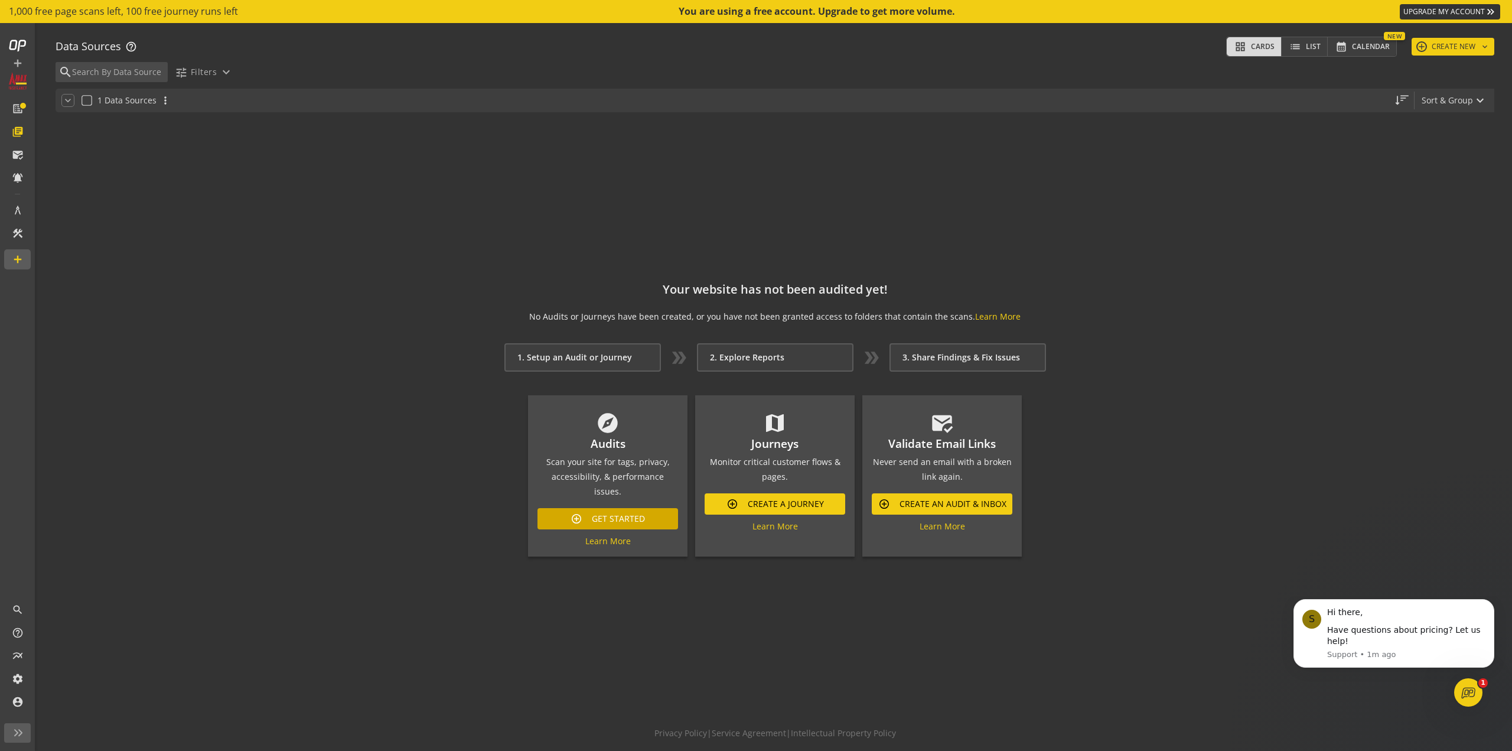
click at [592, 521] on span "Get Started" at bounding box center [618, 518] width 53 height 21
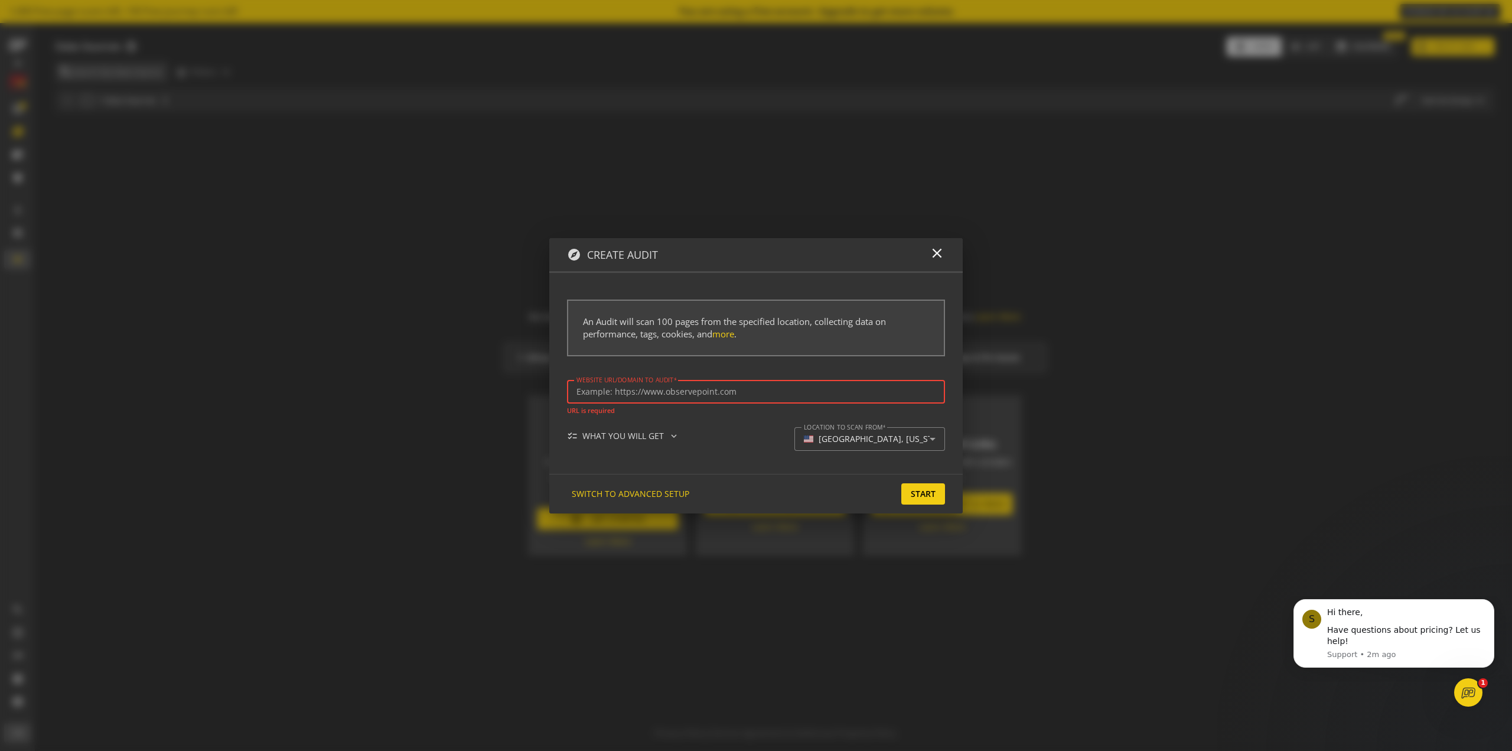
paste input "[URL][DOMAIN_NAME]"
type input "[URL][DOMAIN_NAME]"
click at [675, 429] on mat-expansion-panel-header "checklist WHAT YOU WILL GET expand_more" at bounding box center [672, 436] width 211 height 18
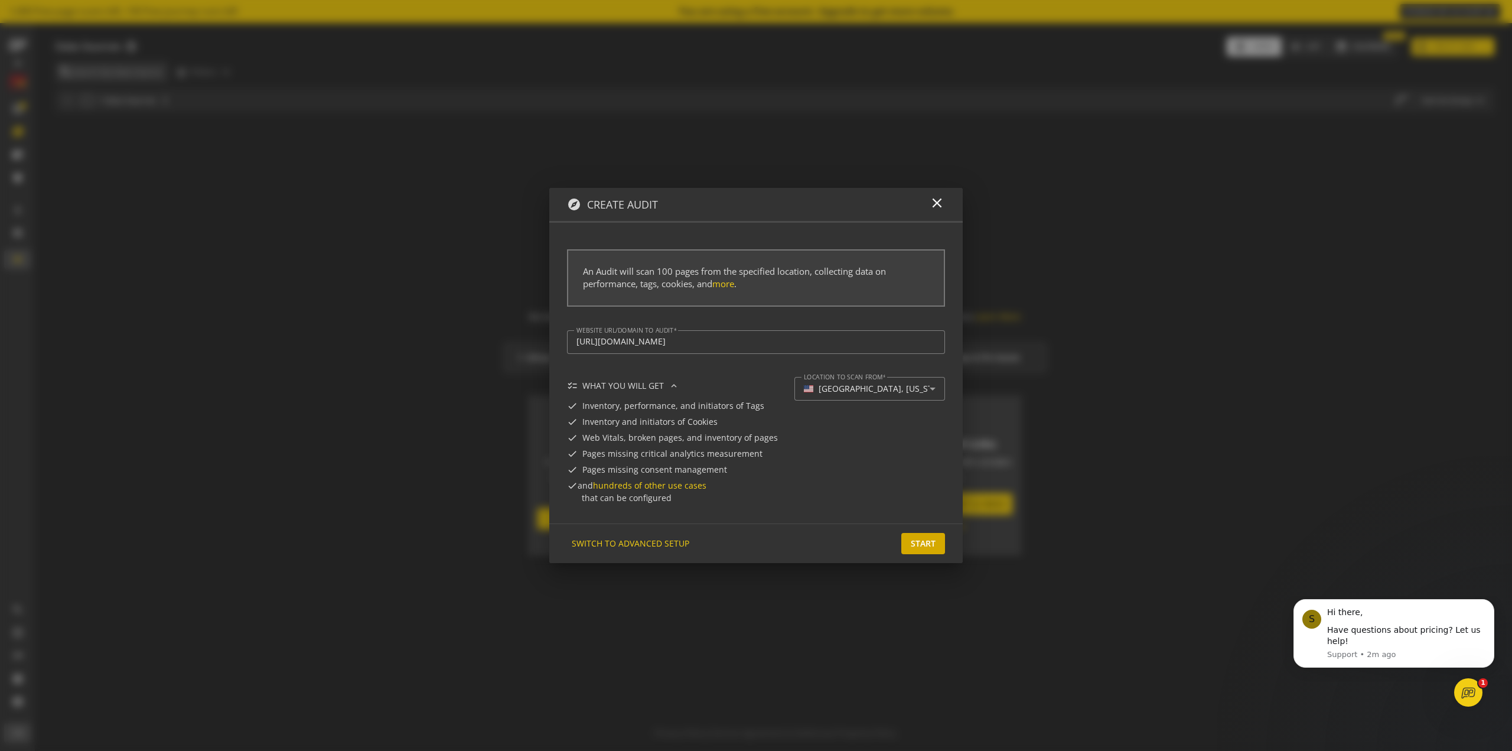
click at [925, 550] on span "Start" at bounding box center [923, 543] width 25 height 21
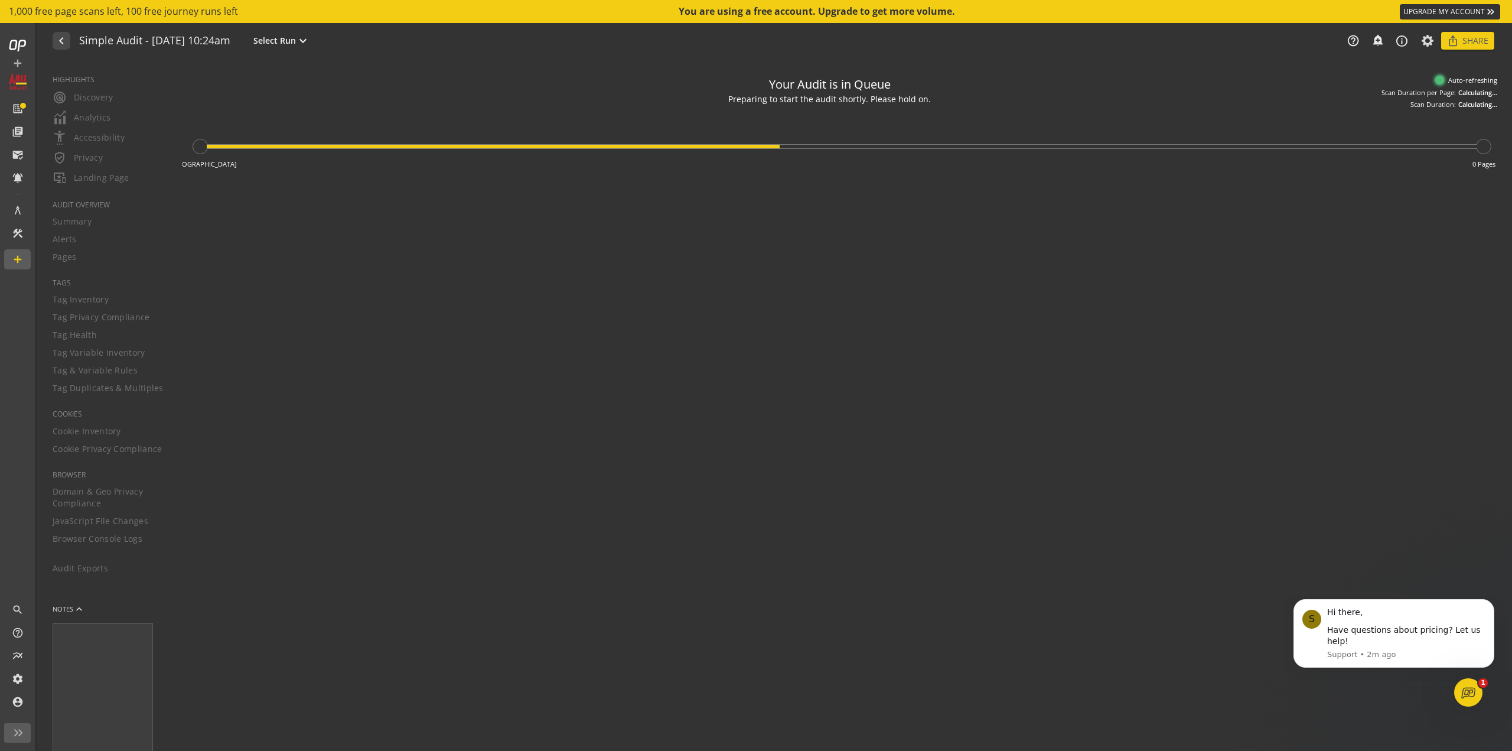
type textarea "Notes can include: -a description of what this audit is validating -changes in …"
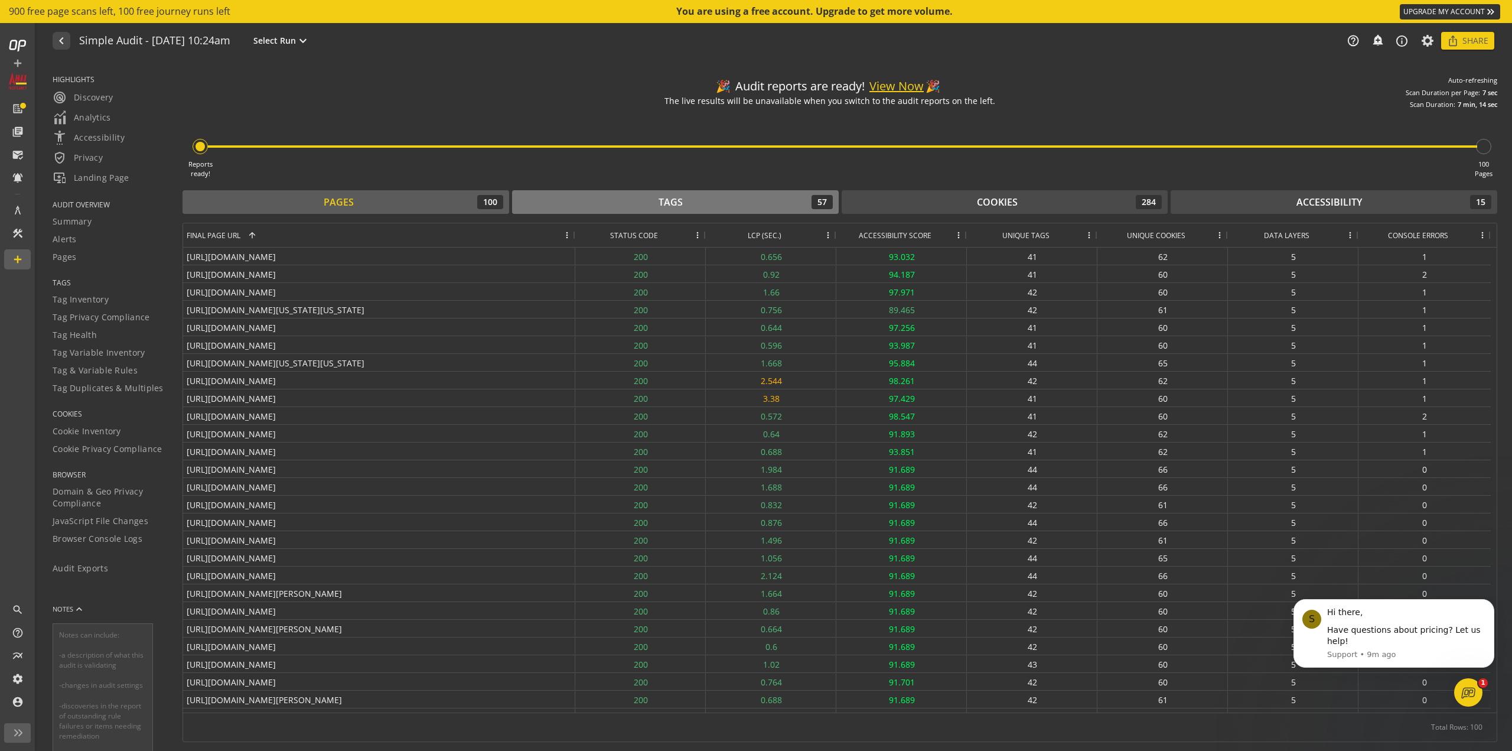
click at [682, 200] on div "Tags" at bounding box center [671, 203] width 24 height 14
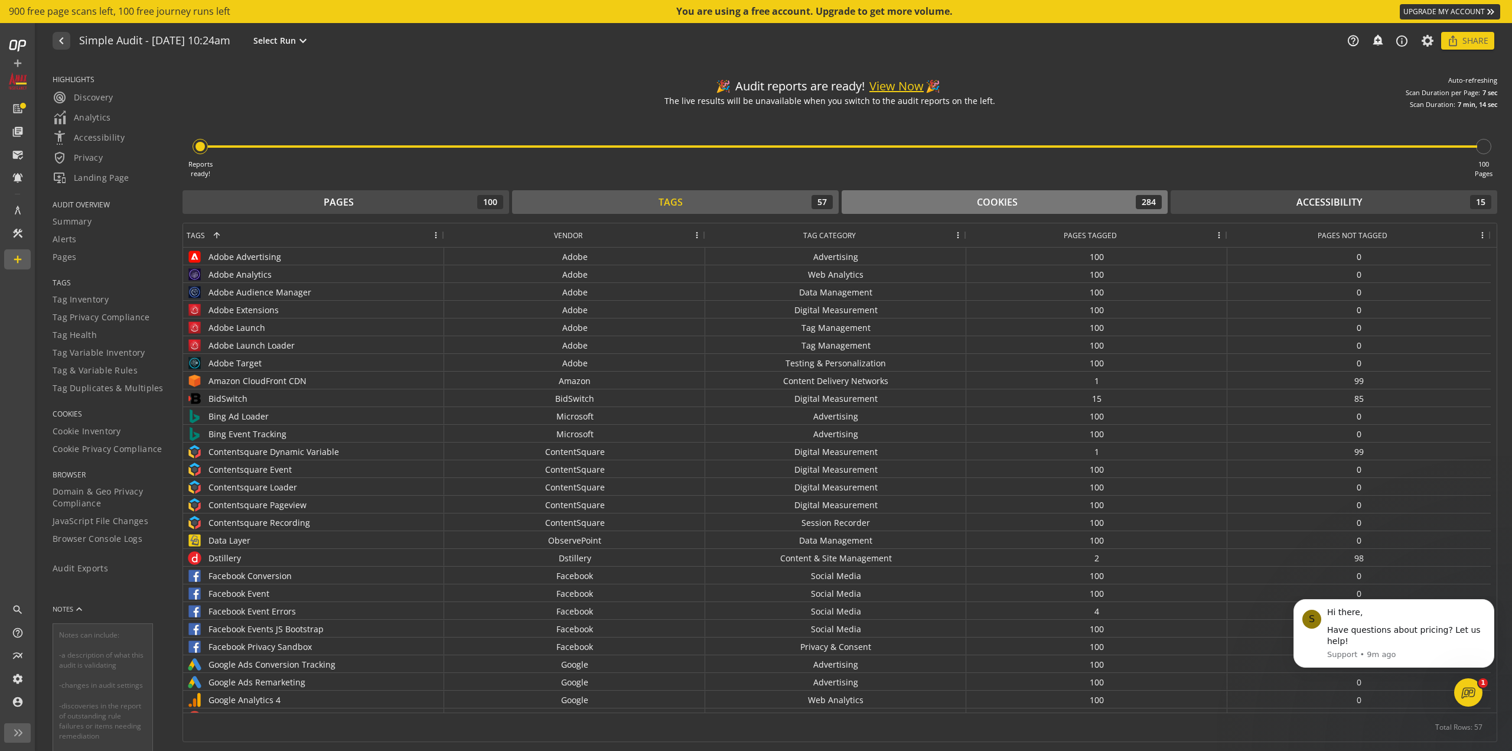
click at [958, 199] on div "Cookies 284" at bounding box center [1005, 202] width 315 height 14
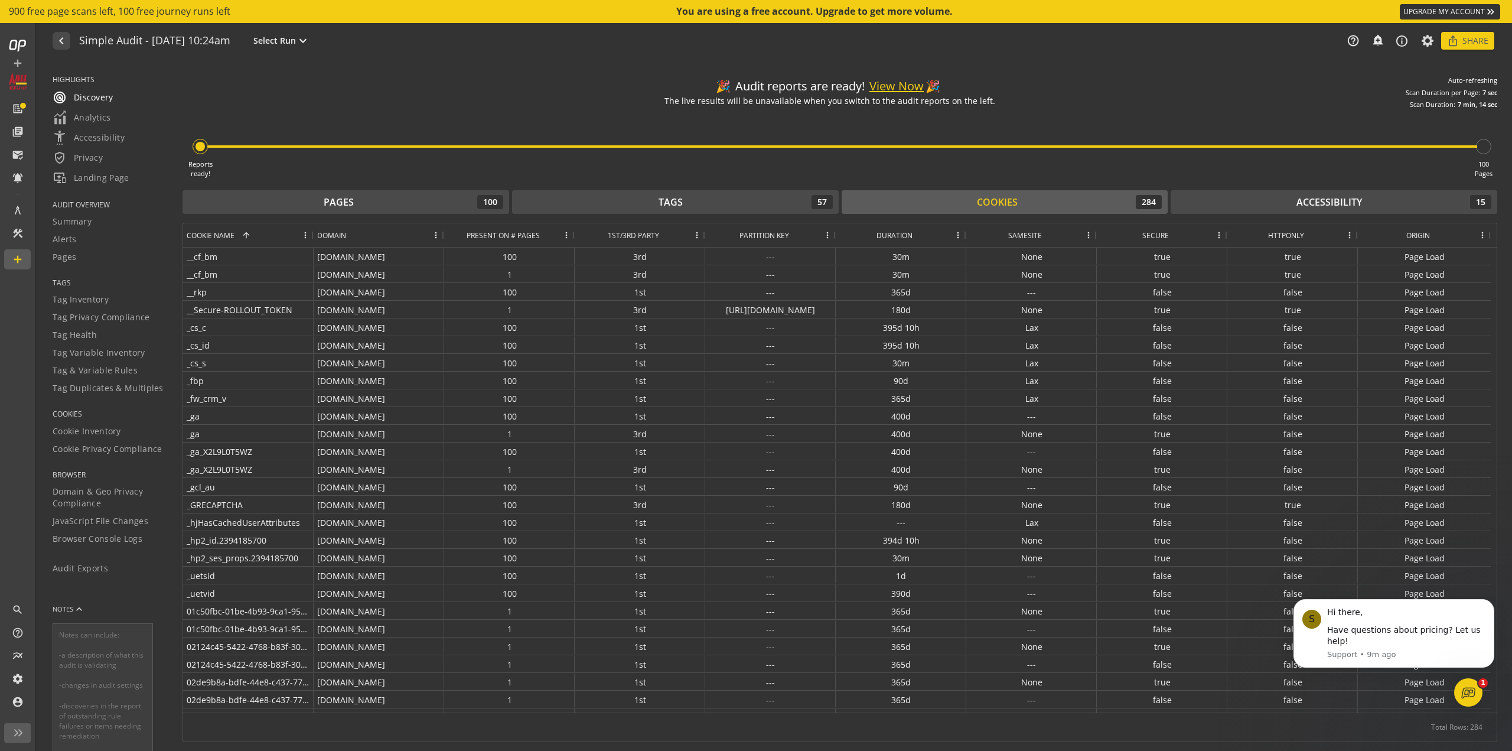
click at [93, 97] on span "radar Discovery" at bounding box center [83, 97] width 61 height 14
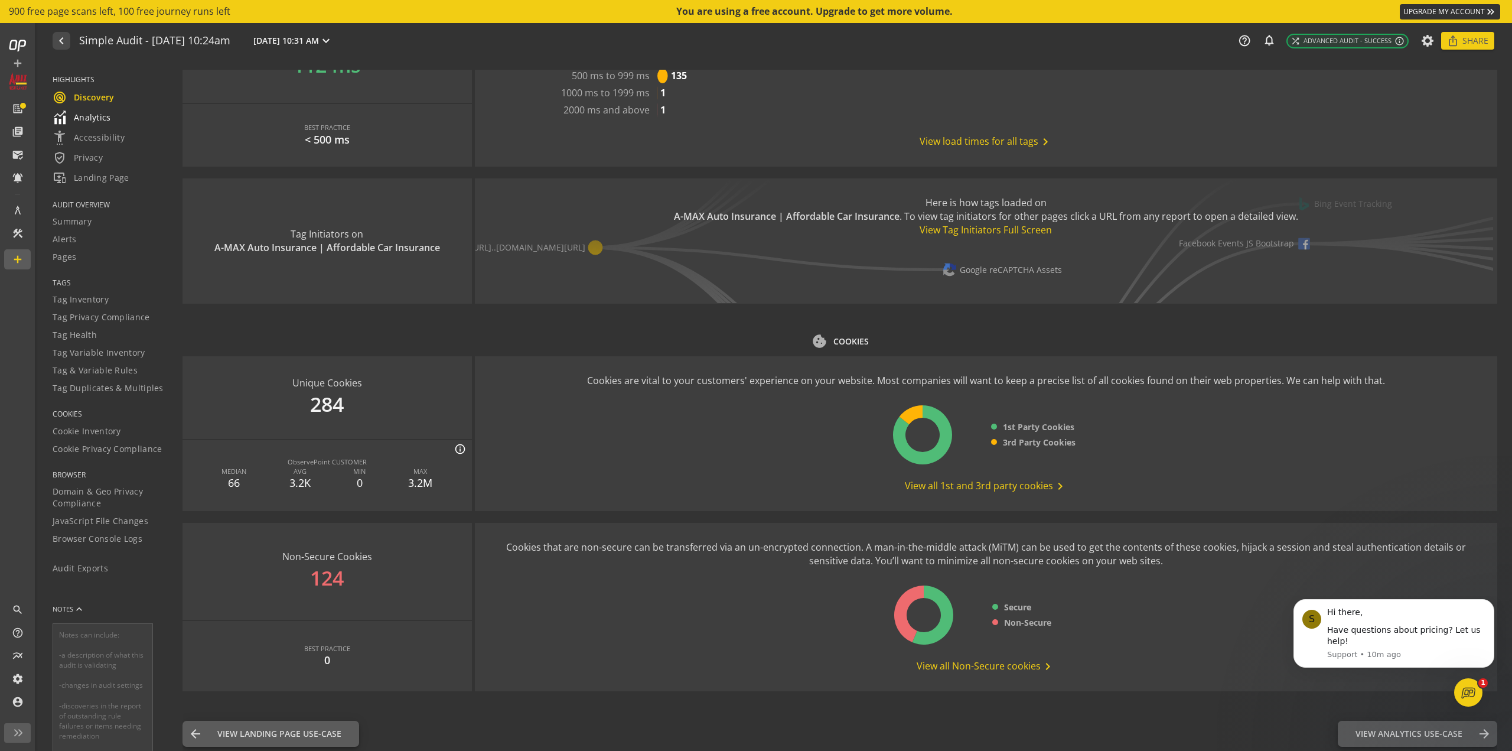
click at [89, 117] on span "Analytics" at bounding box center [82, 117] width 58 height 14
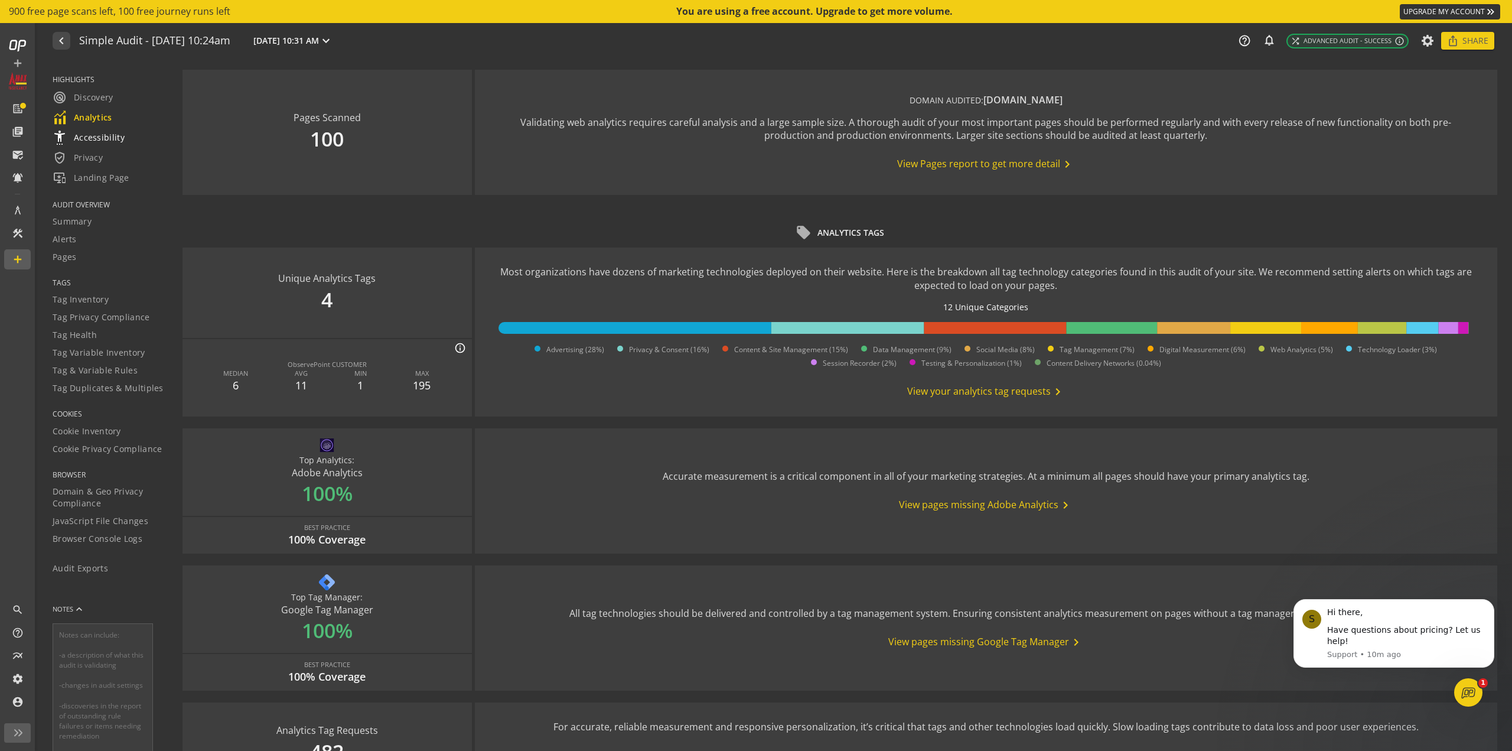
click at [91, 132] on span "settings_accessibility Accessibility" at bounding box center [89, 138] width 72 height 14
